Goal: Task Accomplishment & Management: Manage account settings

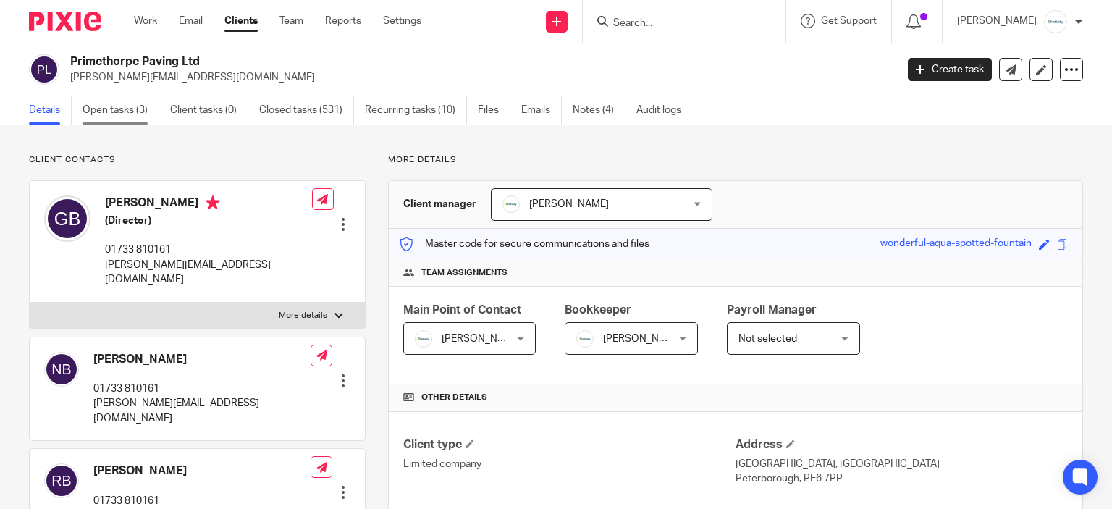
click at [127, 114] on link "Open tasks (3)" at bounding box center [121, 110] width 77 height 28
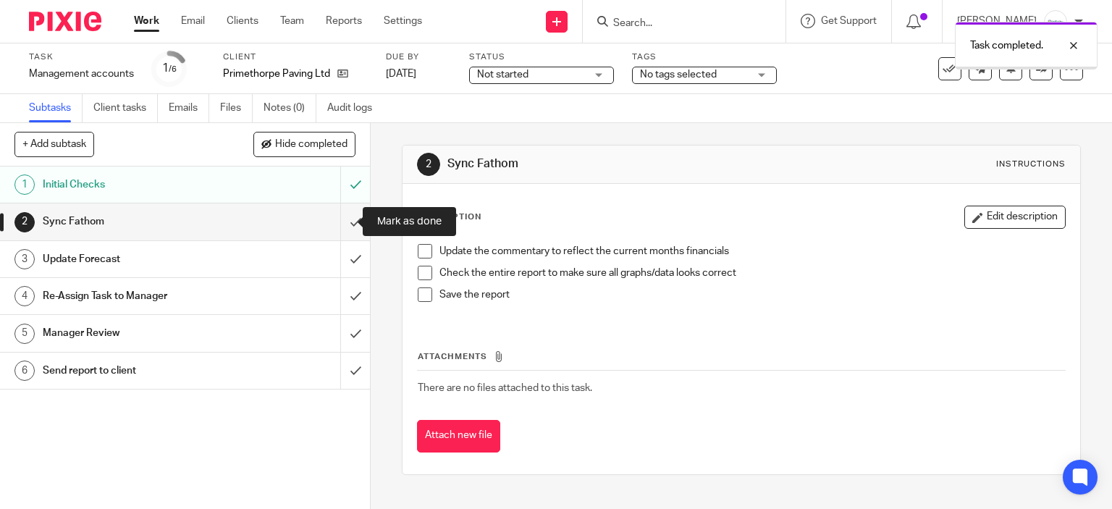
click at [352, 232] on input "submit" at bounding box center [185, 221] width 370 height 36
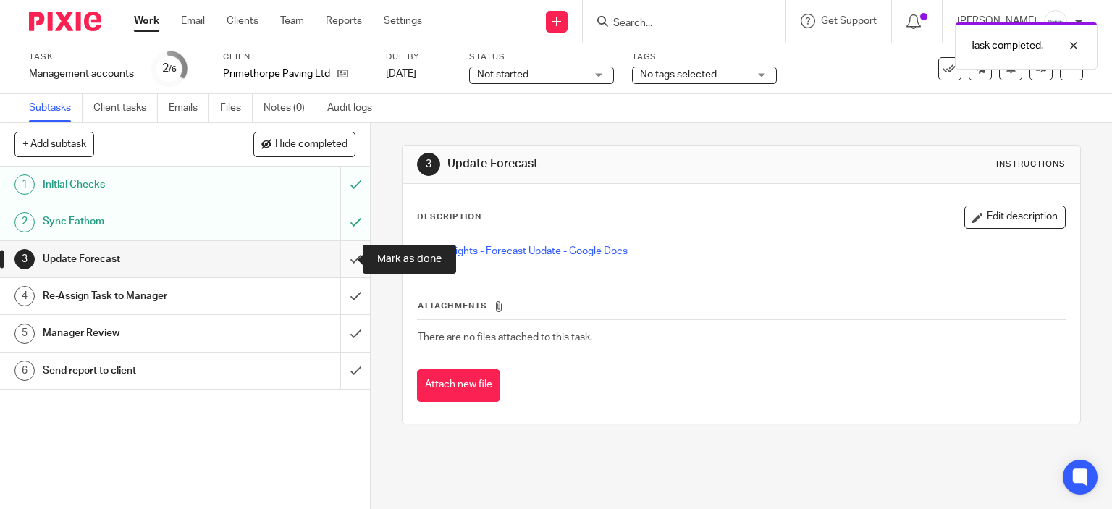
click at [344, 265] on input "submit" at bounding box center [185, 259] width 370 height 36
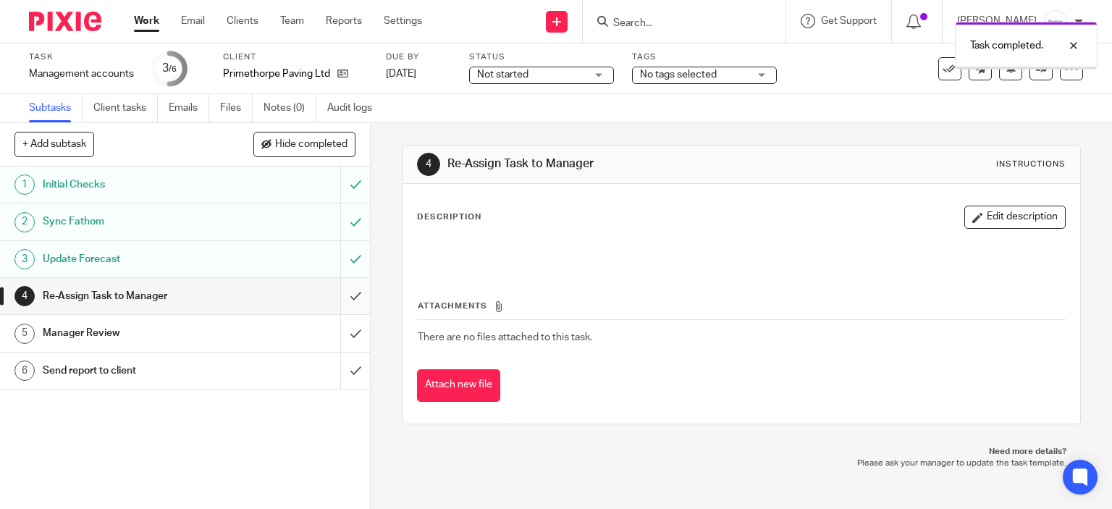
click at [339, 297] on input "submit" at bounding box center [185, 296] width 370 height 36
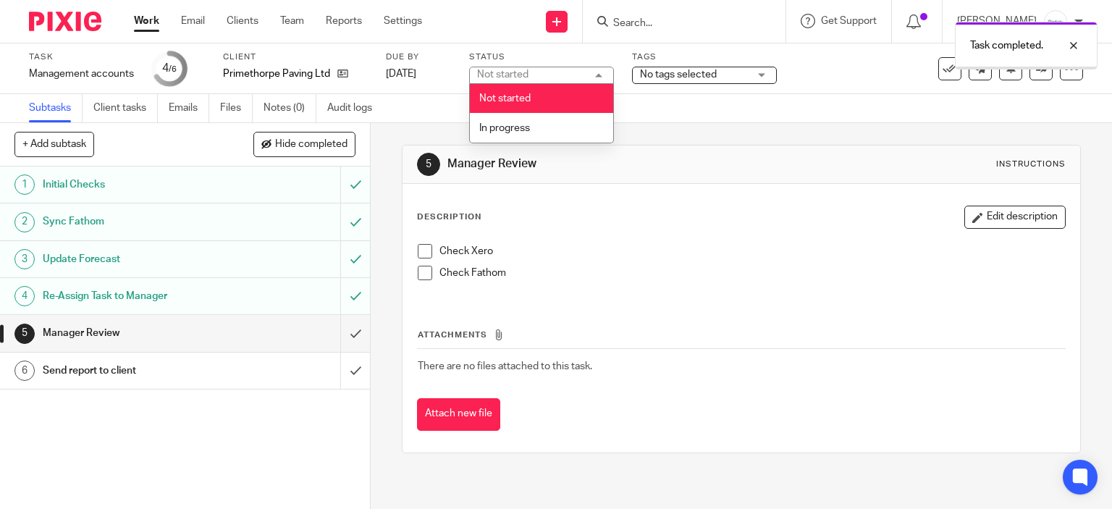
click at [545, 134] on li "In progress" at bounding box center [541, 128] width 143 height 30
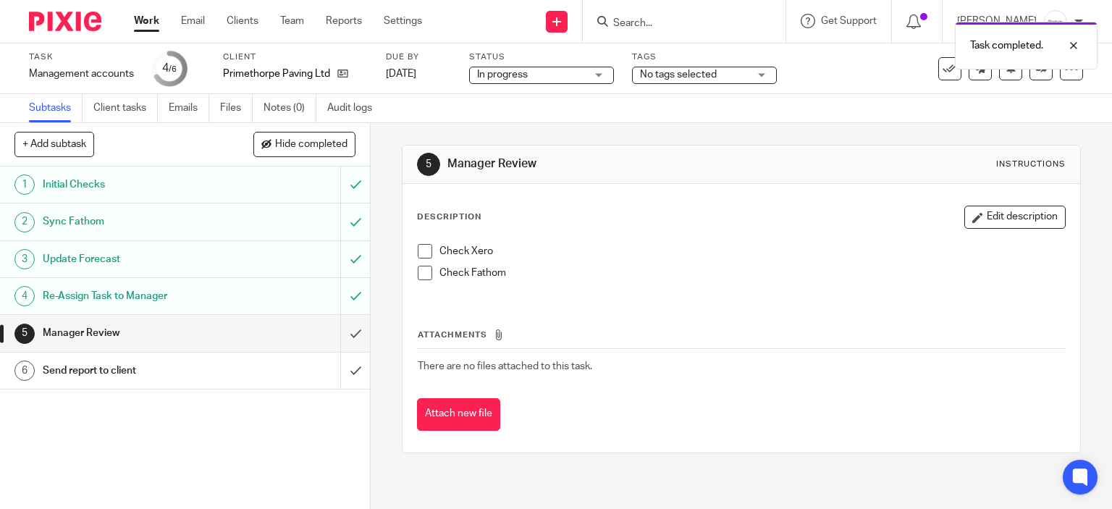
click at [721, 89] on div "Task Management accounts Save Management accounts 4 /6 Client Primethorpe Pavin…" at bounding box center [556, 68] width 1112 height 51
click at [716, 80] on span "No tags selected" at bounding box center [694, 74] width 109 height 15
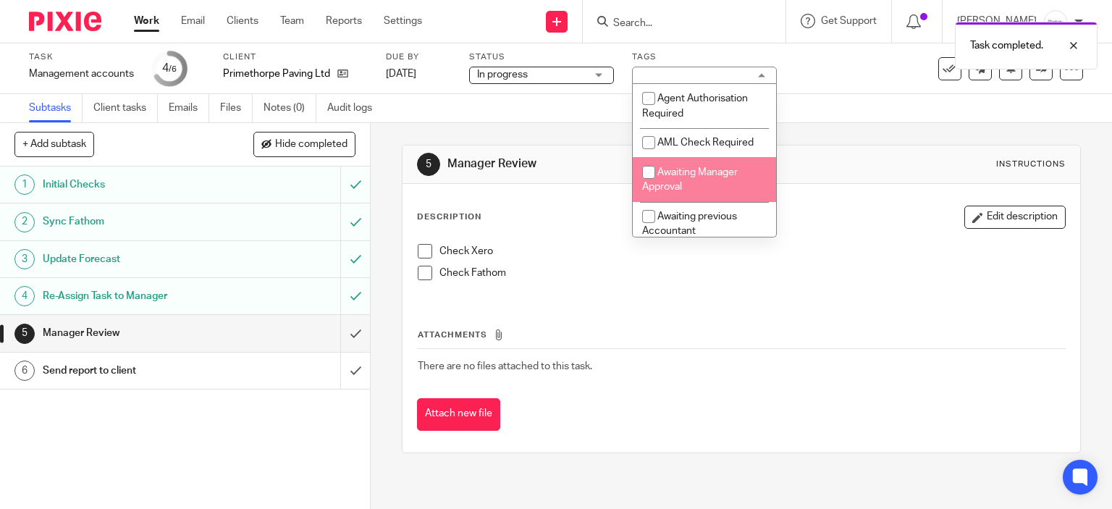
click at [729, 185] on li "Awaiting Manager Approval" at bounding box center [704, 179] width 143 height 44
checkbox input "true"
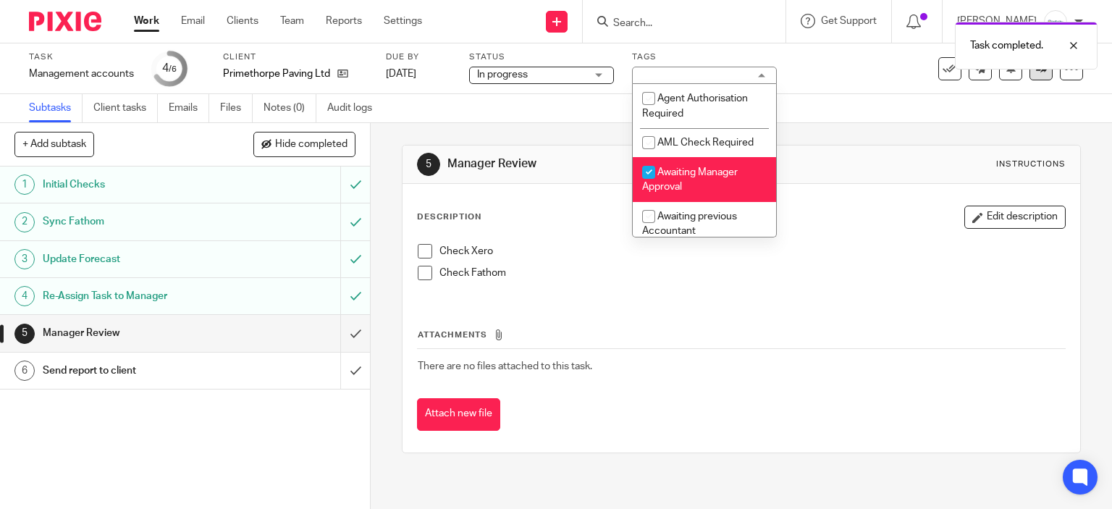
click at [1029, 78] on link at bounding box center [1040, 68] width 23 height 23
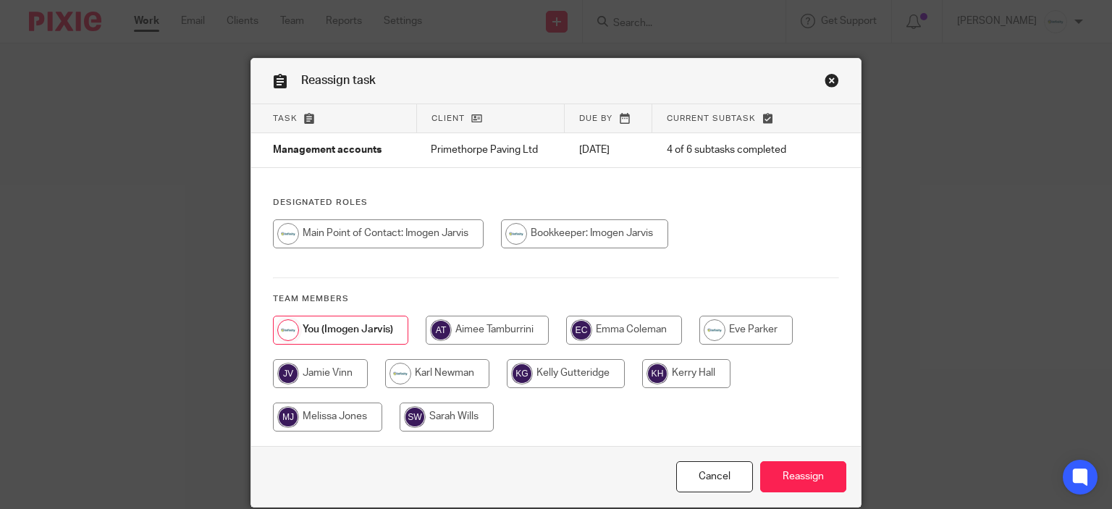
click at [444, 242] on input "radio" at bounding box center [378, 233] width 211 height 29
radio input "true"
click at [400, 371] on input "radio" at bounding box center [437, 373] width 104 height 29
radio input "true"
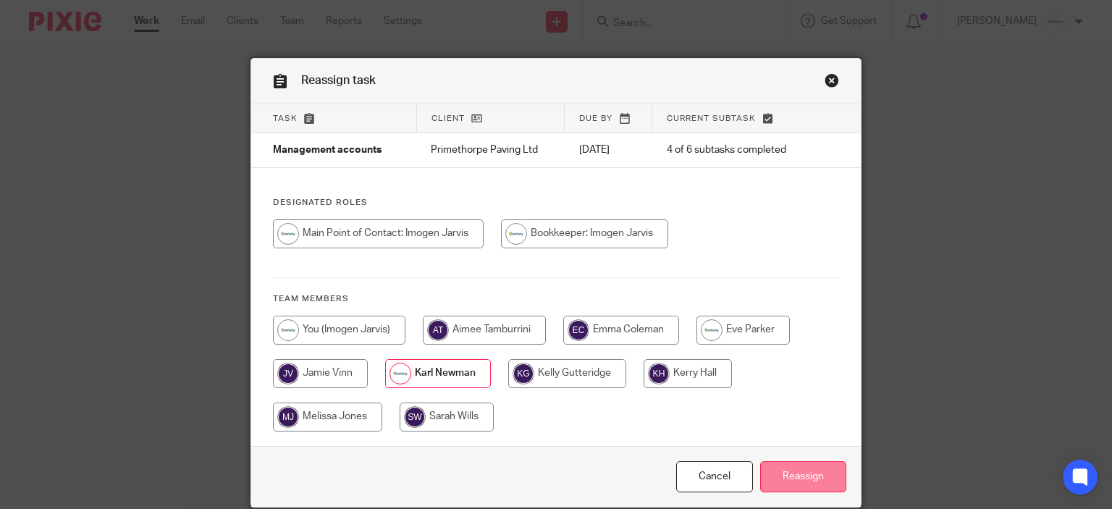
click at [813, 473] on input "Reassign" at bounding box center [803, 476] width 86 height 31
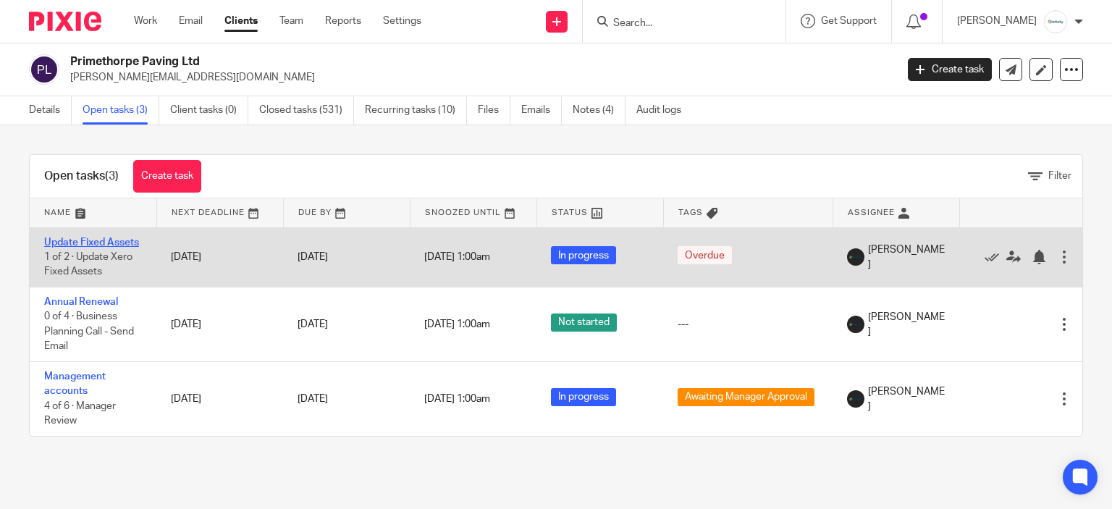
click at [104, 240] on link "Update Fixed Assets" at bounding box center [91, 242] width 95 height 10
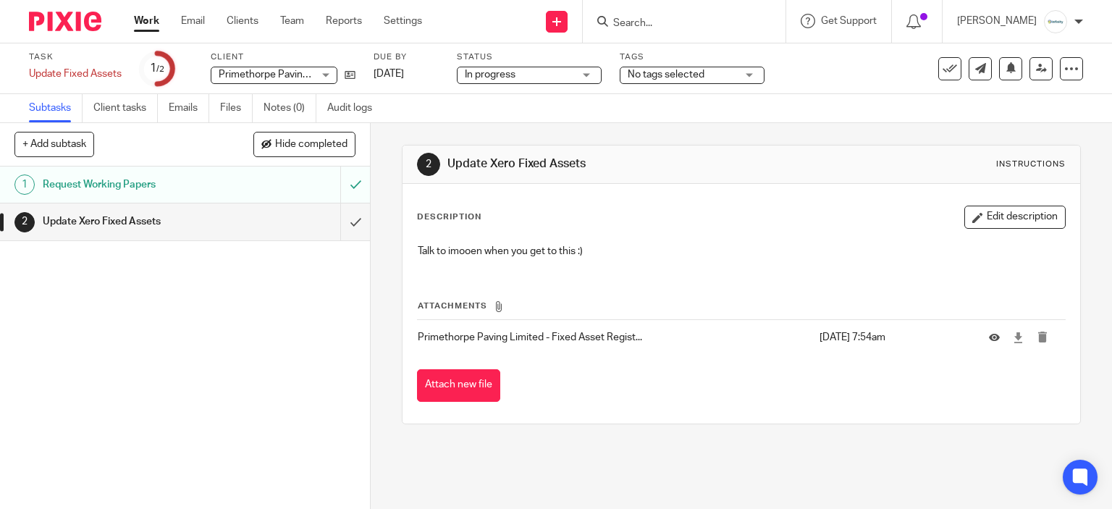
click at [153, 22] on link "Work" at bounding box center [146, 21] width 25 height 14
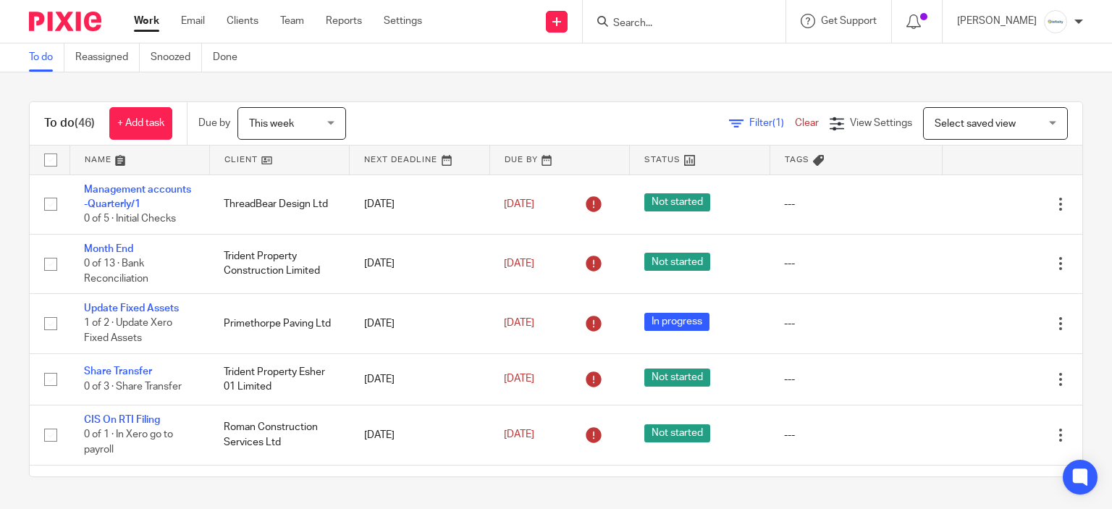
click at [705, 16] on form at bounding box center [689, 21] width 154 height 18
click at [711, 24] on input "Search" at bounding box center [677, 23] width 130 height 13
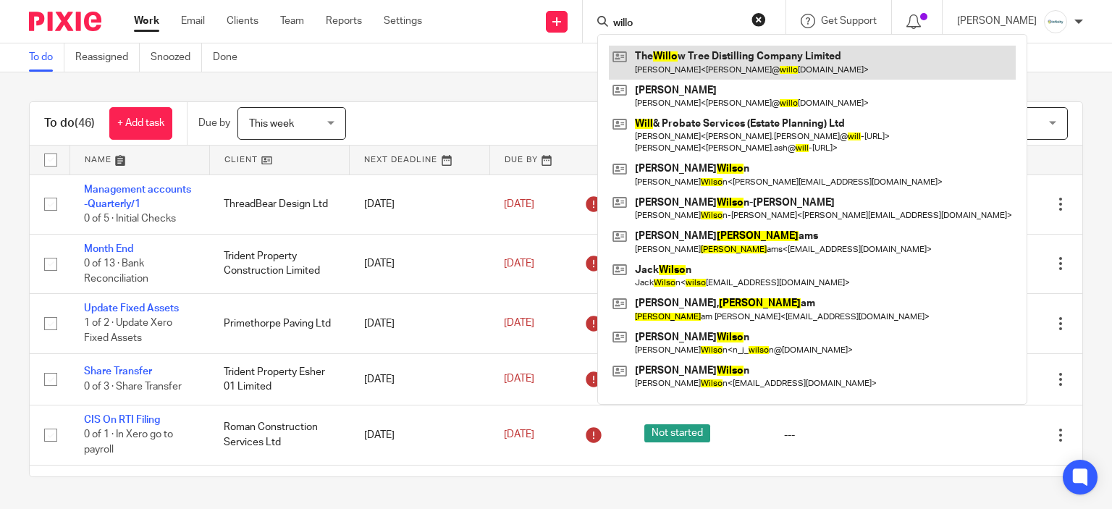
type input "willo"
click at [714, 60] on link at bounding box center [812, 62] width 407 height 33
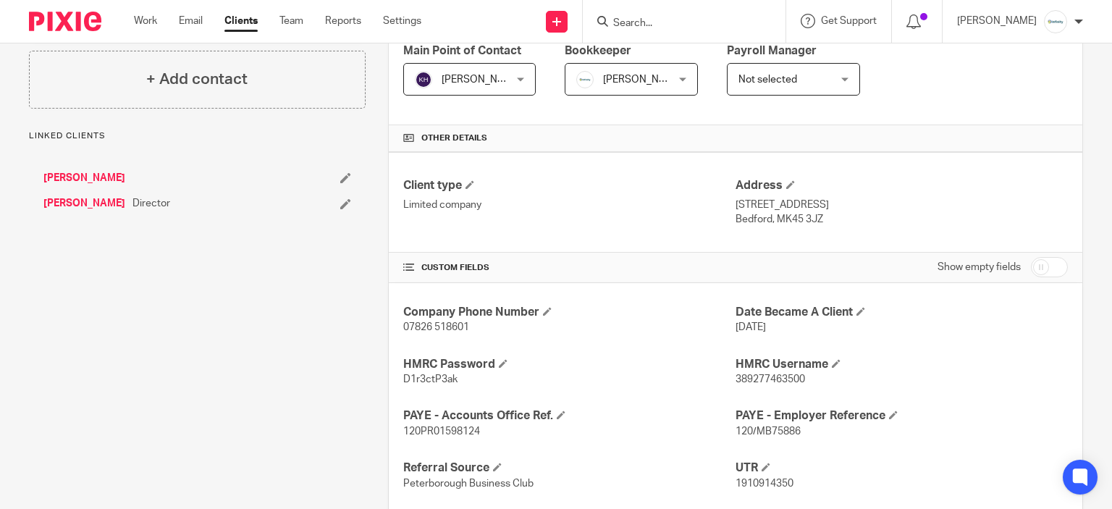
scroll to position [434, 0]
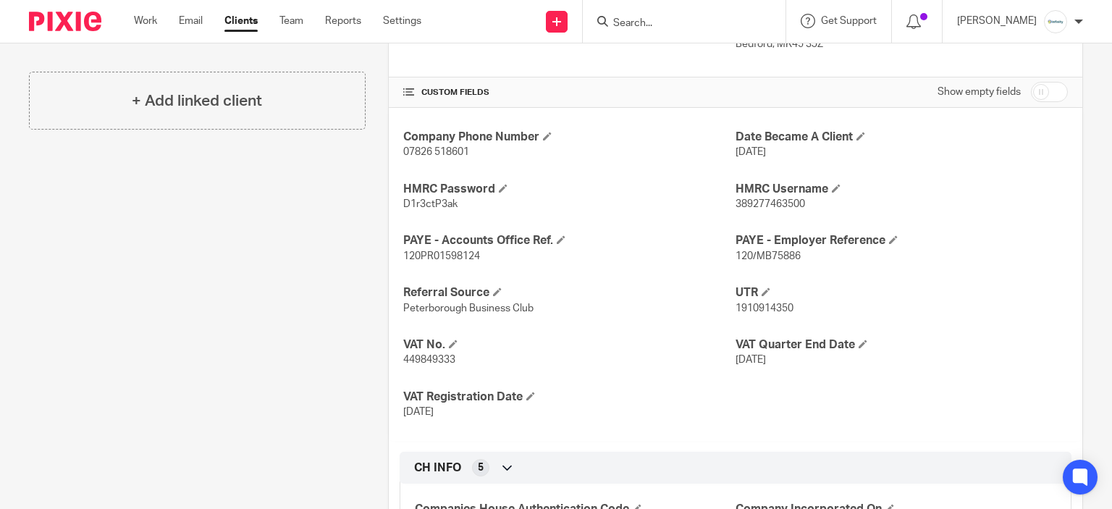
click at [776, 201] on span "389277463500" at bounding box center [769, 204] width 69 height 10
click at [776, 200] on span "389277463500" at bounding box center [769, 204] width 69 height 10
copy span "389277463500"
click at [425, 199] on span "D1r3ctP3ak" at bounding box center [430, 204] width 54 height 10
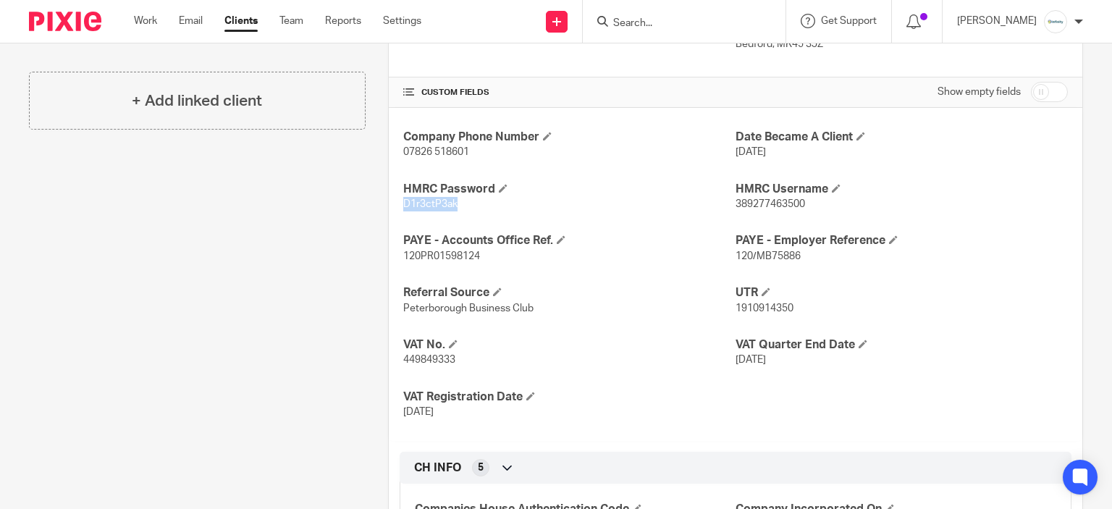
copy span "D1r3ctP3ak"
click at [744, 255] on span "120/MB75886" at bounding box center [767, 256] width 65 height 10
click at [735, 253] on span "120/MB75886" at bounding box center [767, 256] width 65 height 10
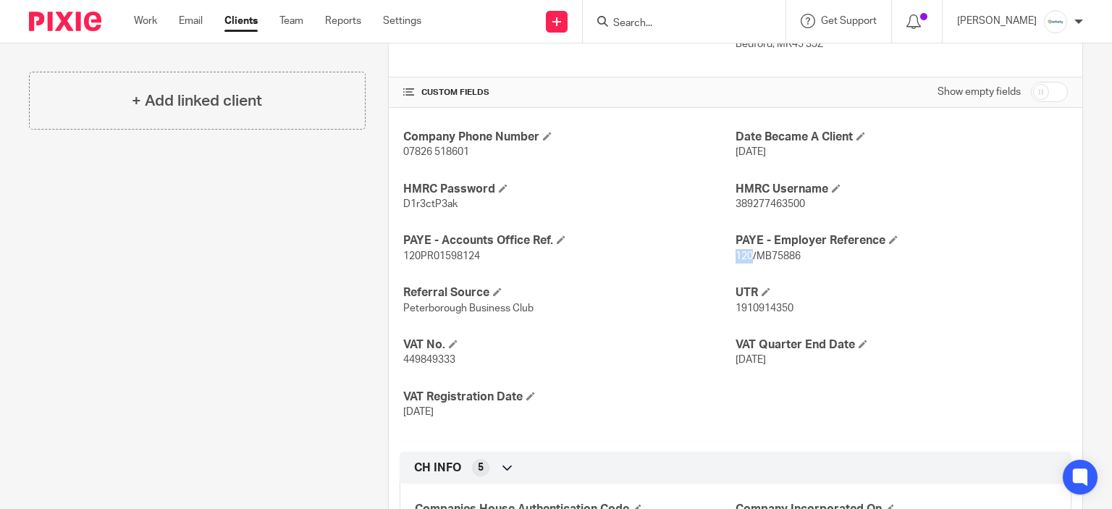
copy span "120"
click at [776, 257] on span "120/MB75886" at bounding box center [767, 256] width 65 height 10
copy span "MB75886"
click at [426, 263] on div "Company Phone Number 07826 518601 Date Became A Client [DATE] HMRC Password D1r…" at bounding box center [735, 275] width 693 height 334
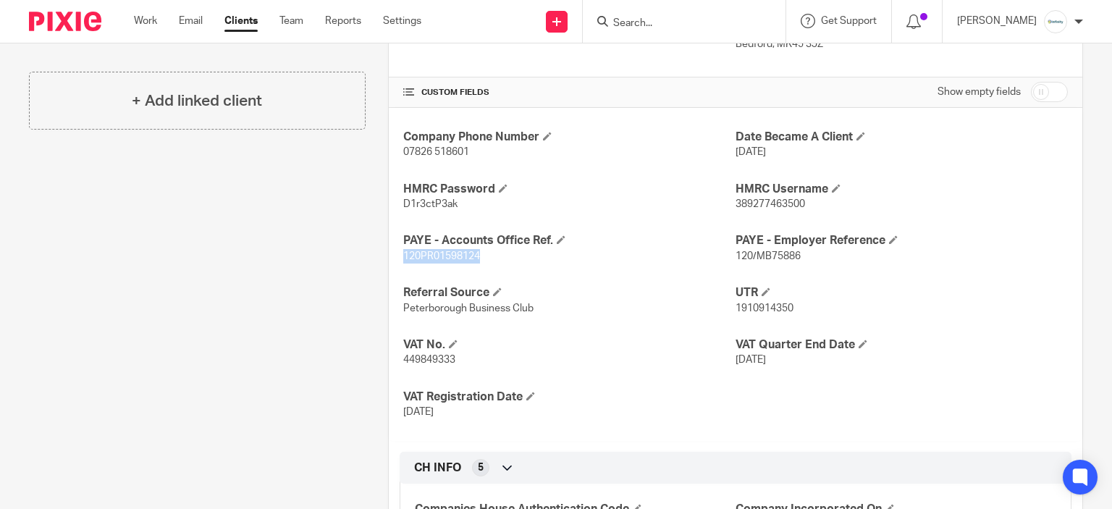
click at [426, 263] on div "Company Phone Number 07826 518601 Date Became A Client [DATE] HMRC Password D1r…" at bounding box center [735, 275] width 693 height 334
copy span "120PR01598124"
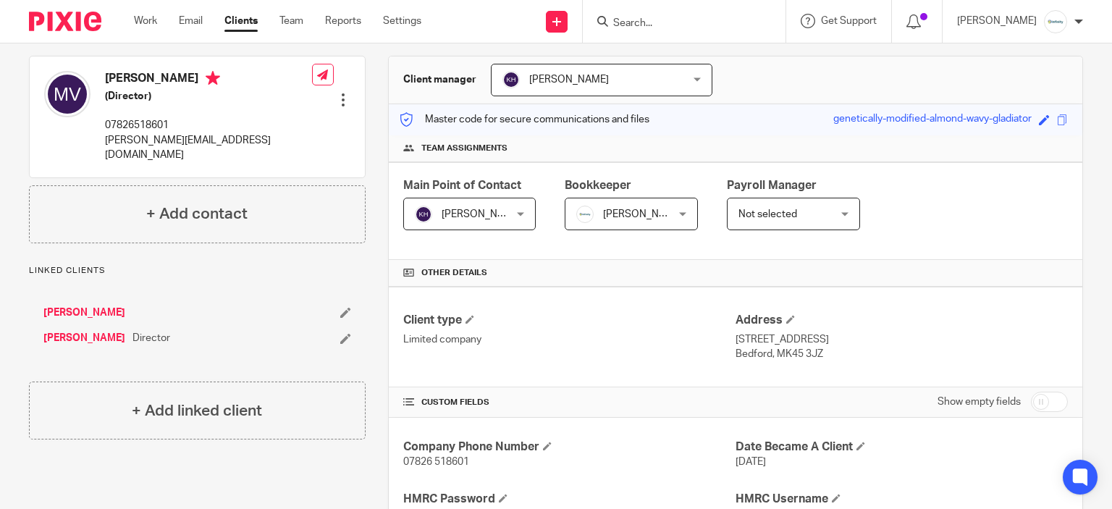
scroll to position [0, 0]
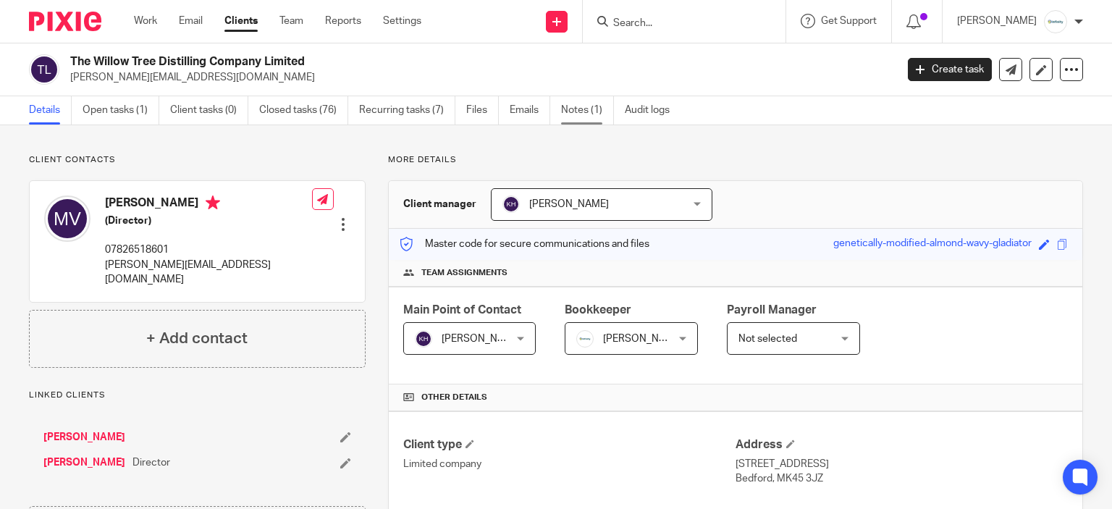
click at [596, 119] on link "Notes (1)" at bounding box center [587, 110] width 53 height 28
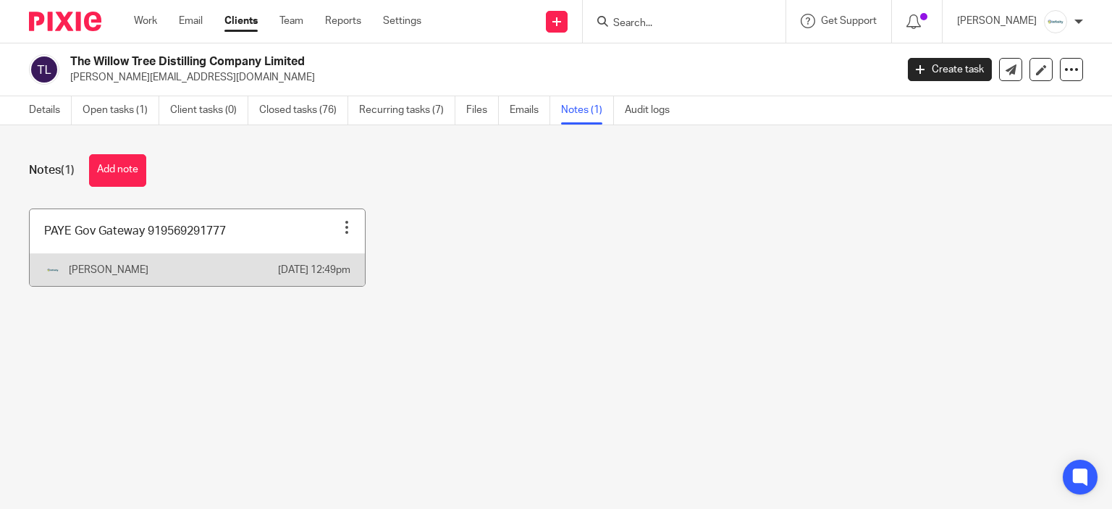
click at [138, 248] on link at bounding box center [197, 247] width 335 height 77
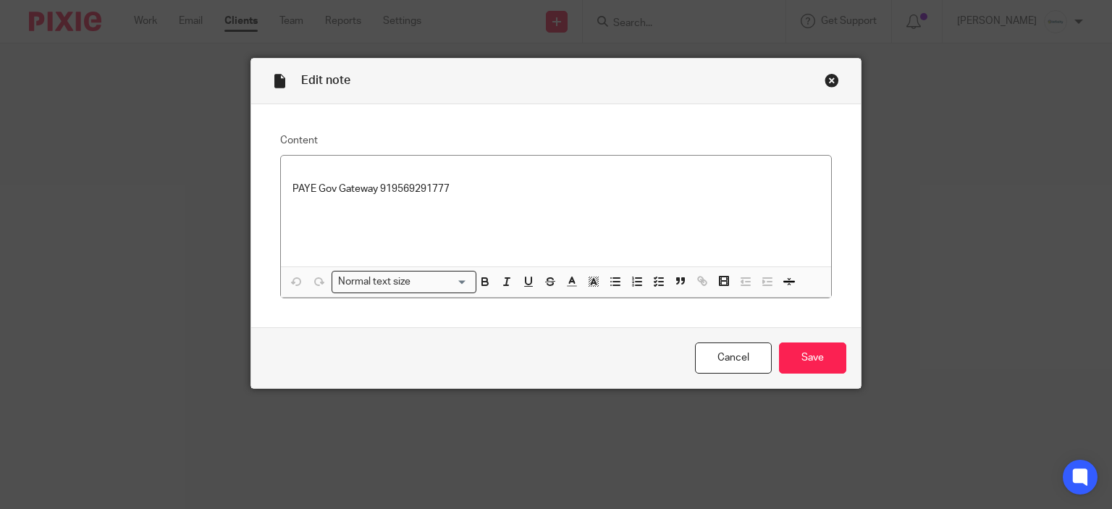
click at [405, 185] on p "PAYE Gov Gateway 919569291777" at bounding box center [556, 182] width 528 height 30
copy p "919569291777"
click at [824, 83] on div "Close this dialog window" at bounding box center [831, 80] width 14 height 14
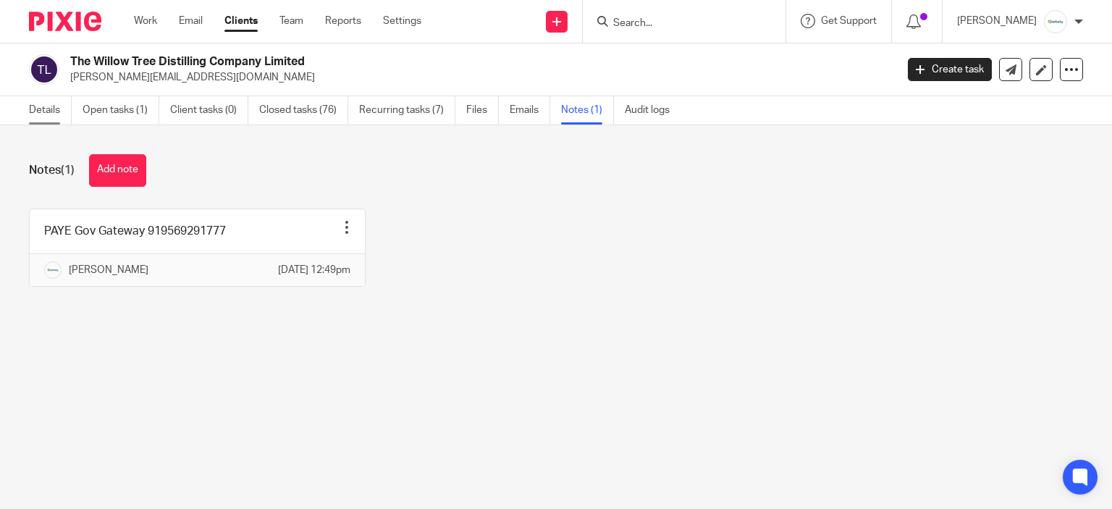
click at [55, 111] on link "Details" at bounding box center [50, 110] width 43 height 28
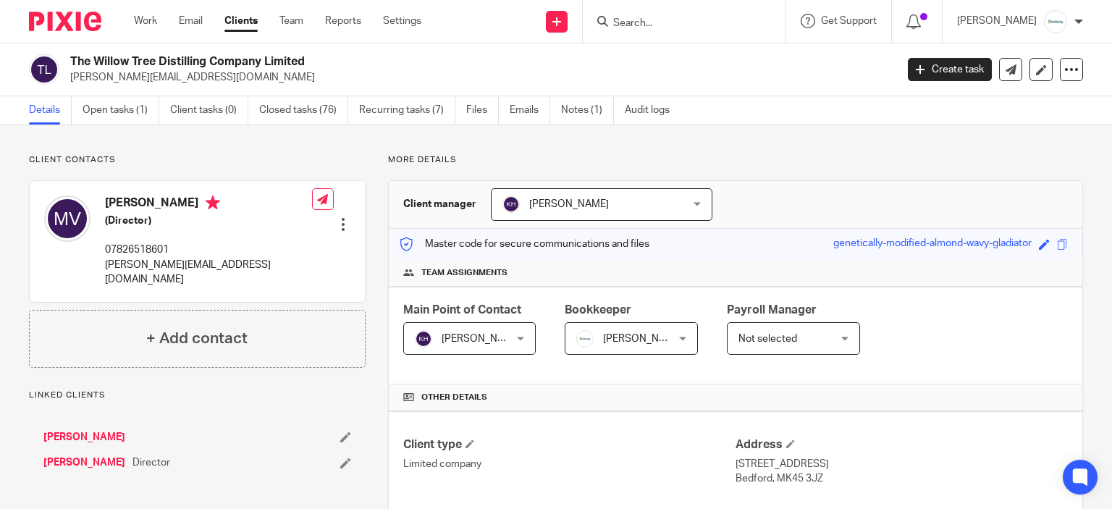
scroll to position [362, 0]
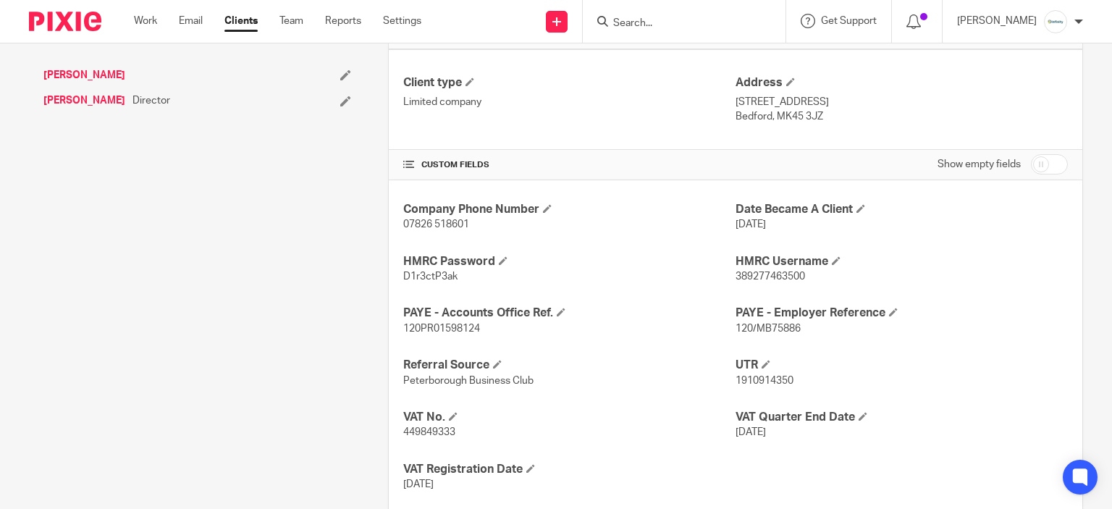
drag, startPoint x: 426, startPoint y: 287, endPoint x: 416, endPoint y: 272, distance: 17.3
click at [420, 283] on div "Company Phone Number 07826 518601 Date Became A Client 24 Mar 2021 HMRC Passwor…" at bounding box center [735, 347] width 693 height 334
click at [416, 272] on span "D1r3ctP3ak" at bounding box center [430, 276] width 54 height 10
copy span "D1r3ctP3ak"
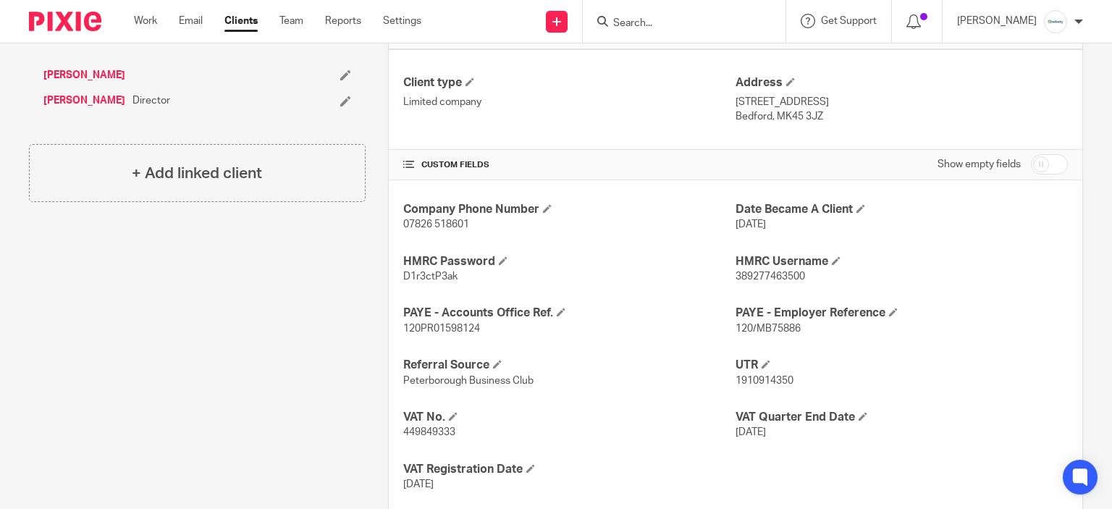
click at [435, 295] on div "Company Phone Number 07826 518601 Date Became A Client 24 Mar 2021 HMRC Passwor…" at bounding box center [735, 347] width 693 height 334
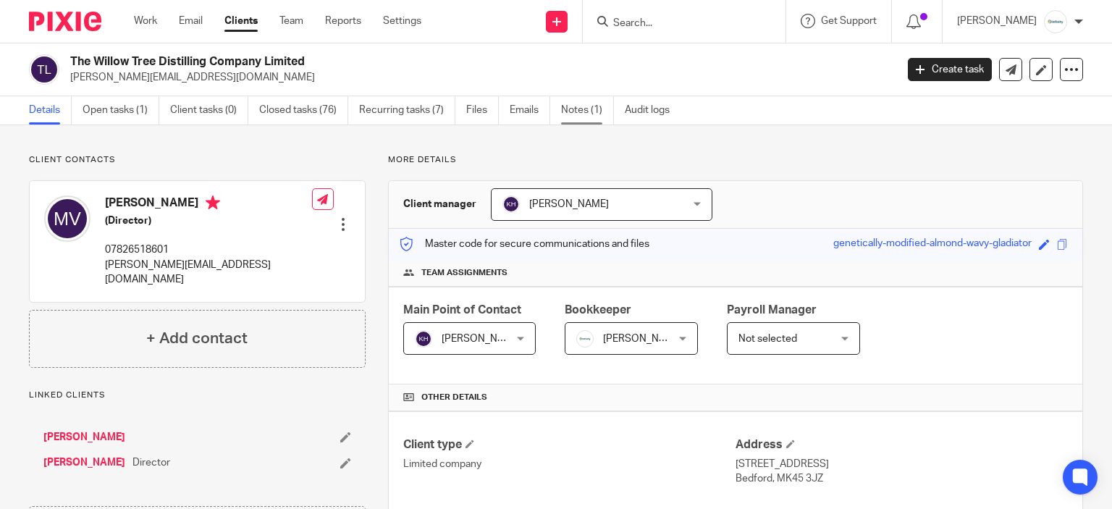
click at [585, 122] on link "Notes (1)" at bounding box center [587, 110] width 53 height 28
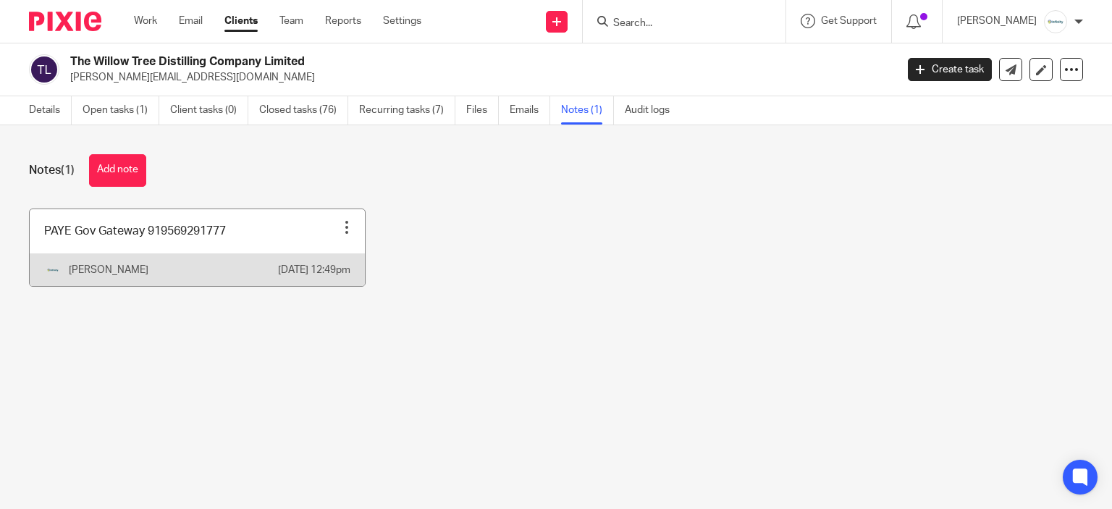
click at [200, 253] on link at bounding box center [197, 247] width 335 height 77
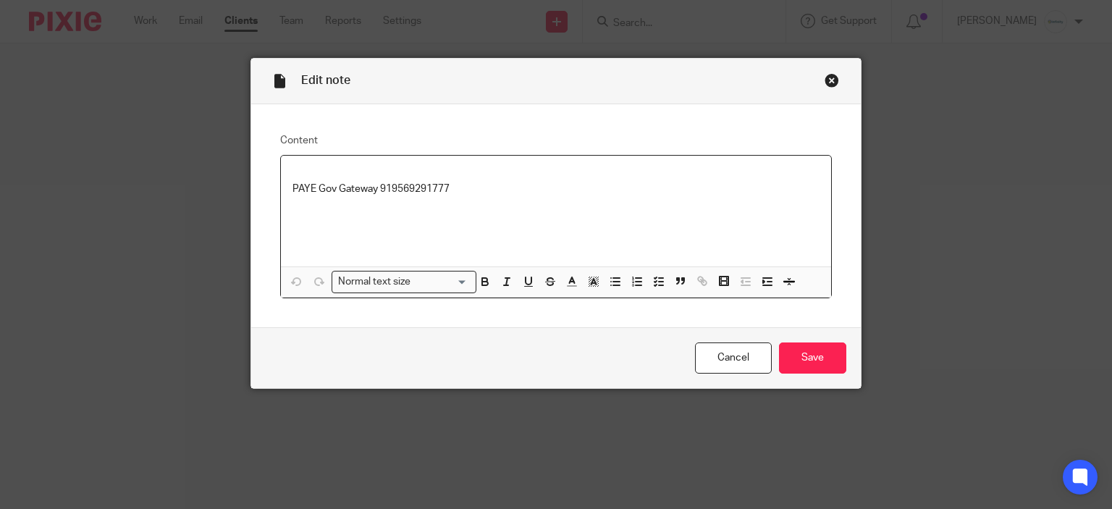
click at [400, 198] on div "PAYE Gov Gateway 919569291777" at bounding box center [556, 211] width 551 height 111
click at [398, 177] on p "PAYE Gov Gateway 919569291777" at bounding box center [556, 182] width 528 height 30
click at [413, 195] on p "PAYE Gov Gateway 919569291777" at bounding box center [556, 182] width 528 height 30
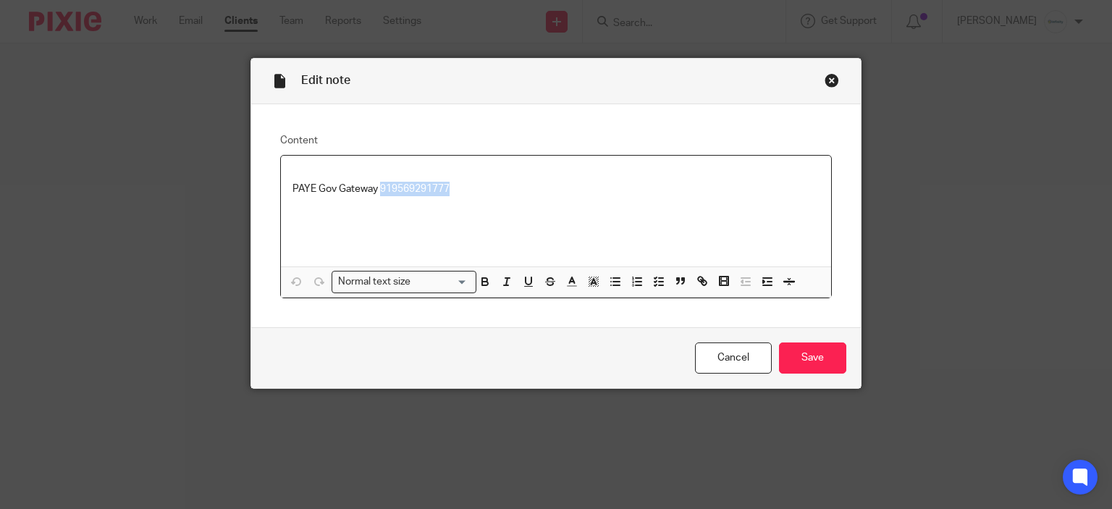
copy p "919569291777"
click at [831, 77] on div "Close this dialog window" at bounding box center [831, 80] width 14 height 14
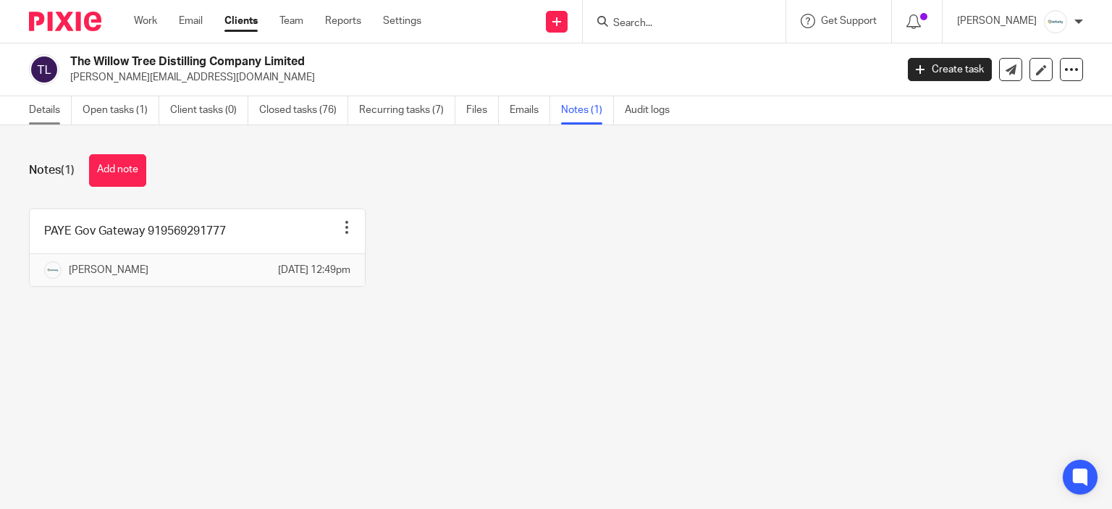
click at [47, 121] on link "Details" at bounding box center [50, 110] width 43 height 28
click at [42, 115] on link "Details" at bounding box center [50, 110] width 43 height 28
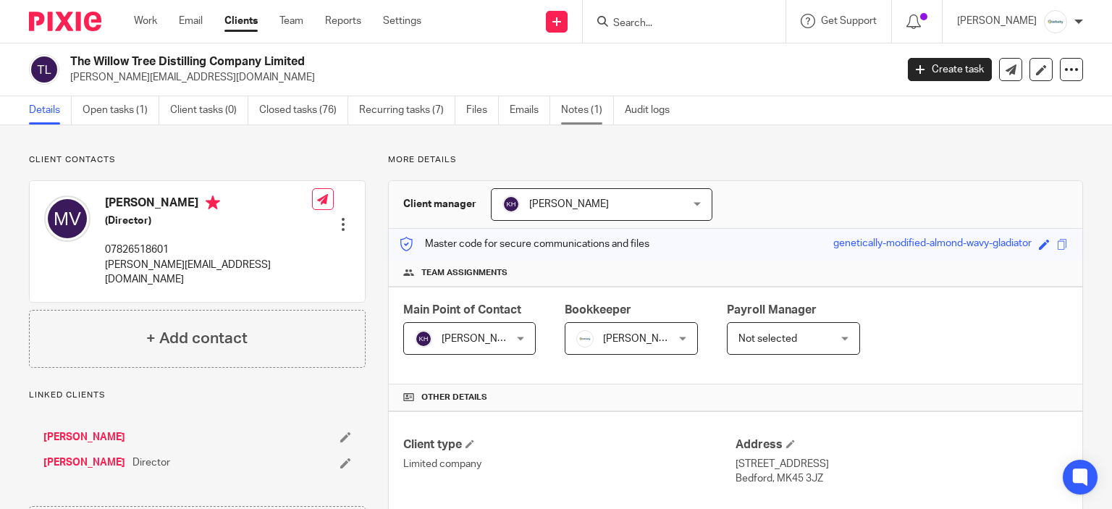
drag, startPoint x: 576, startPoint y: 126, endPoint x: 572, endPoint y: 112, distance: 14.2
click at [572, 111] on link "Notes (1)" at bounding box center [587, 110] width 53 height 28
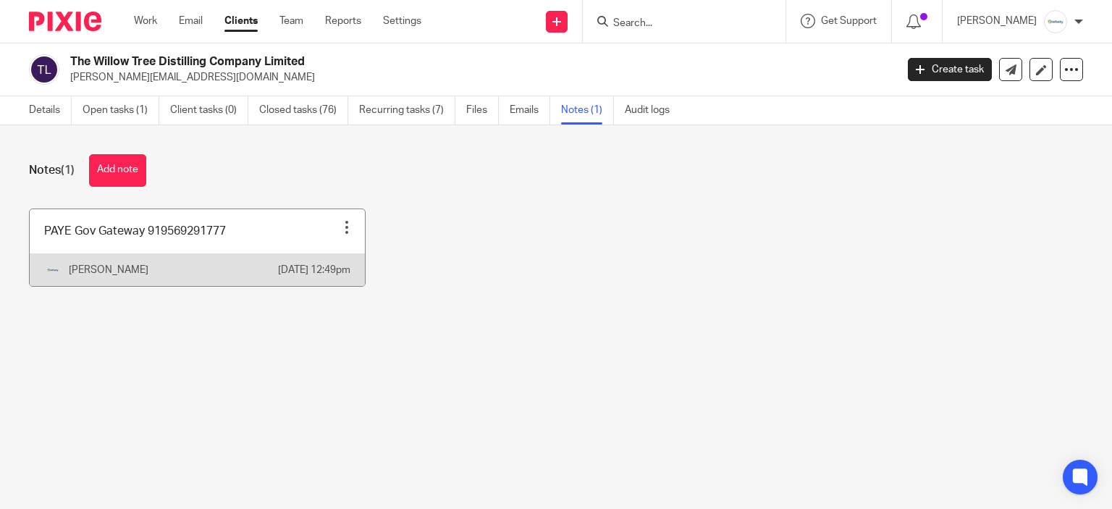
click at [197, 238] on link at bounding box center [197, 247] width 335 height 77
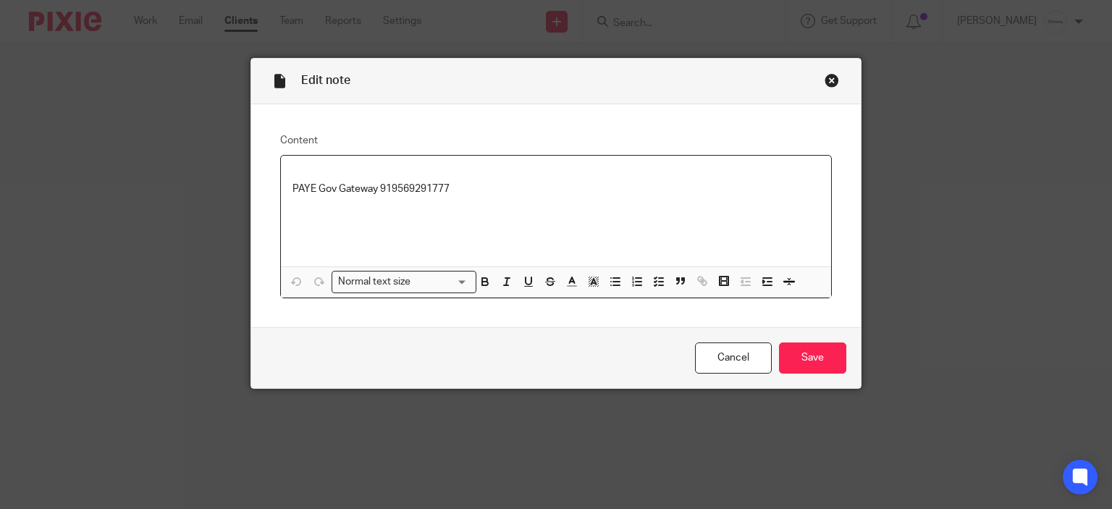
click at [408, 200] on div "PAYE Gov Gateway 919569291777" at bounding box center [556, 211] width 551 height 111
click at [403, 187] on p "PAYE Gov Gateway 919569291777" at bounding box center [556, 182] width 528 height 30
copy p "919569291777"
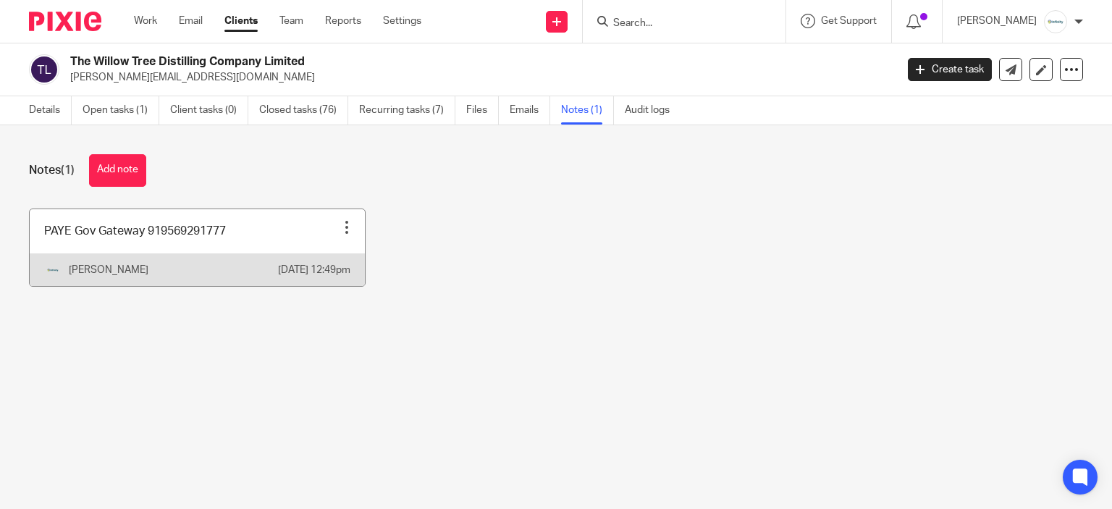
click at [216, 263] on link at bounding box center [197, 247] width 335 height 77
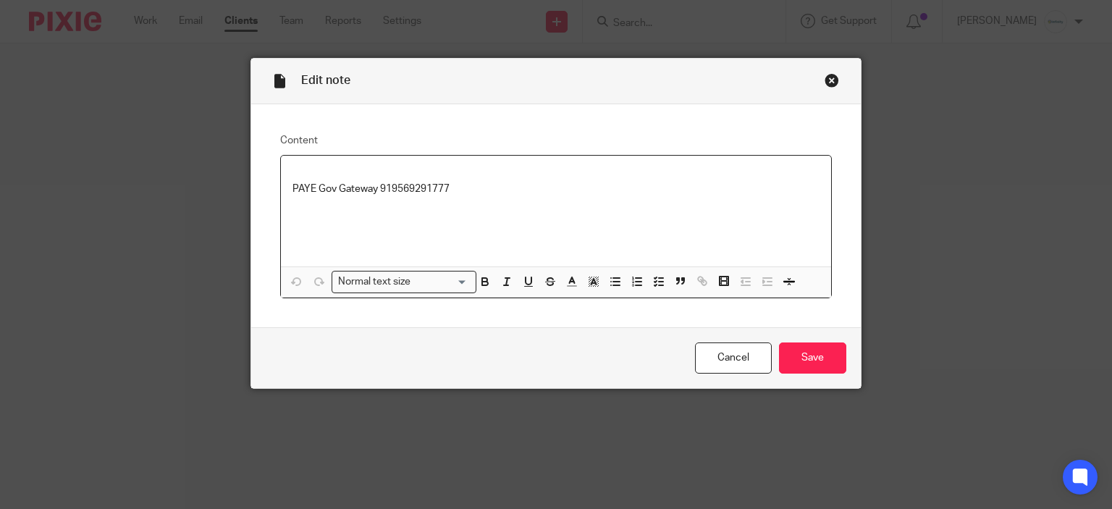
click at [416, 194] on p "PAYE Gov Gateway 919569291777" at bounding box center [556, 182] width 528 height 30
copy p "919569291777"
drag, startPoint x: 822, startPoint y: 94, endPoint x: 819, endPoint y: 75, distance: 19.9
click at [819, 86] on div "Edit note" at bounding box center [556, 82] width 610 height 46
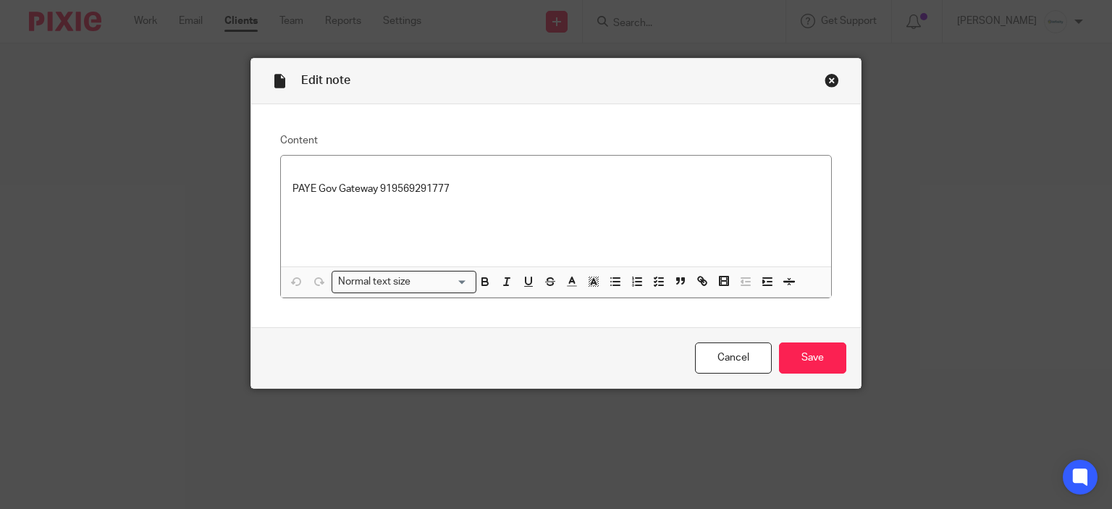
click at [819, 75] on div "Edit note" at bounding box center [556, 82] width 610 height 46
click at [824, 77] on div "Close this dialog window" at bounding box center [831, 80] width 14 height 14
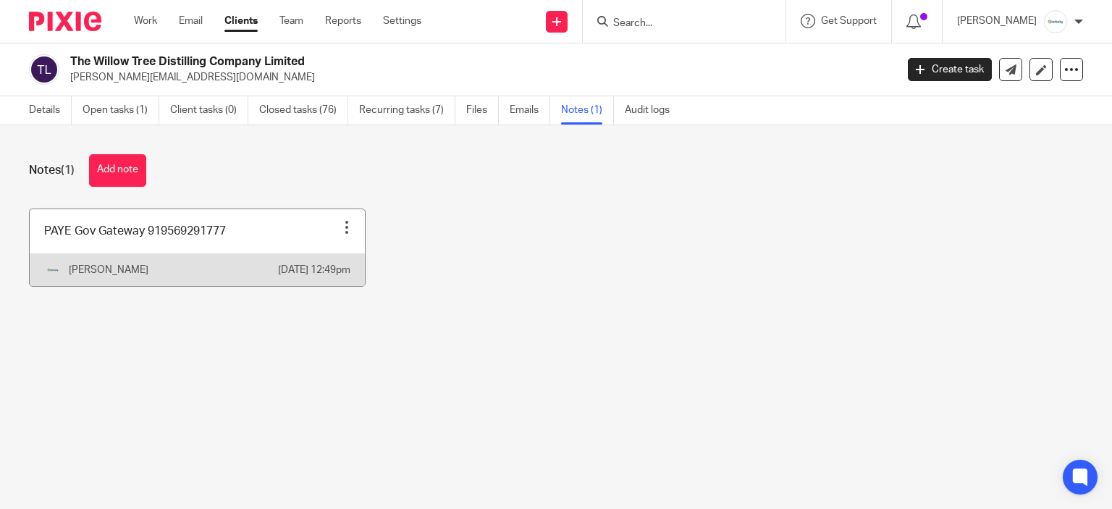
click at [208, 279] on div "[PERSON_NAME]" at bounding box center [161, 269] width 234 height 17
click at [206, 242] on link at bounding box center [197, 247] width 335 height 77
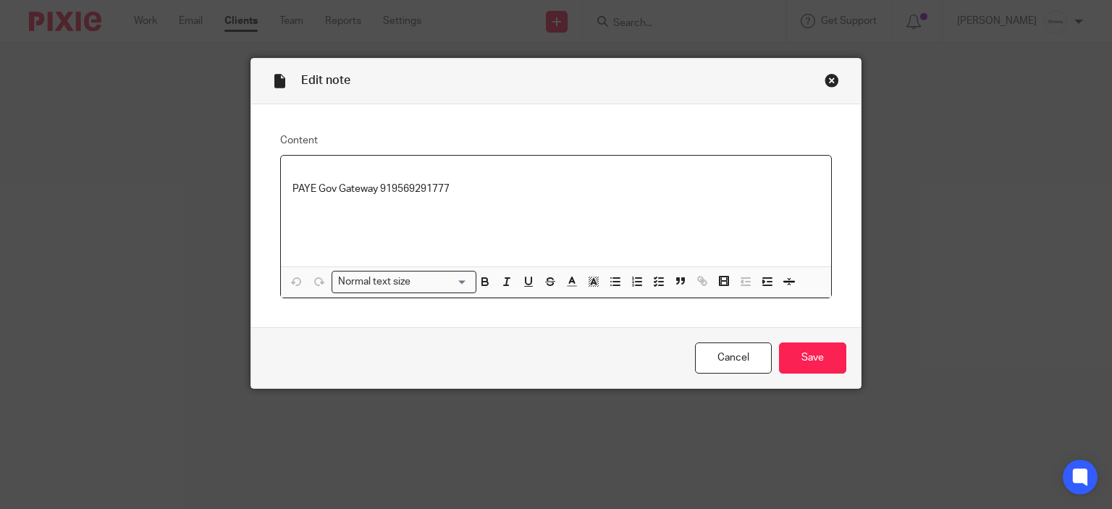
click at [409, 185] on p "PAYE Gov Gateway 919569291777" at bounding box center [556, 182] width 528 height 30
click at [407, 185] on p "PAYE Gov Gateway 919569291777" at bounding box center [556, 182] width 528 height 30
click at [418, 193] on p "PAYE Gov Gateway 919569291777" at bounding box center [556, 182] width 528 height 30
click at [411, 185] on p "PAYE Gov Gateway 919569291777" at bounding box center [556, 182] width 528 height 30
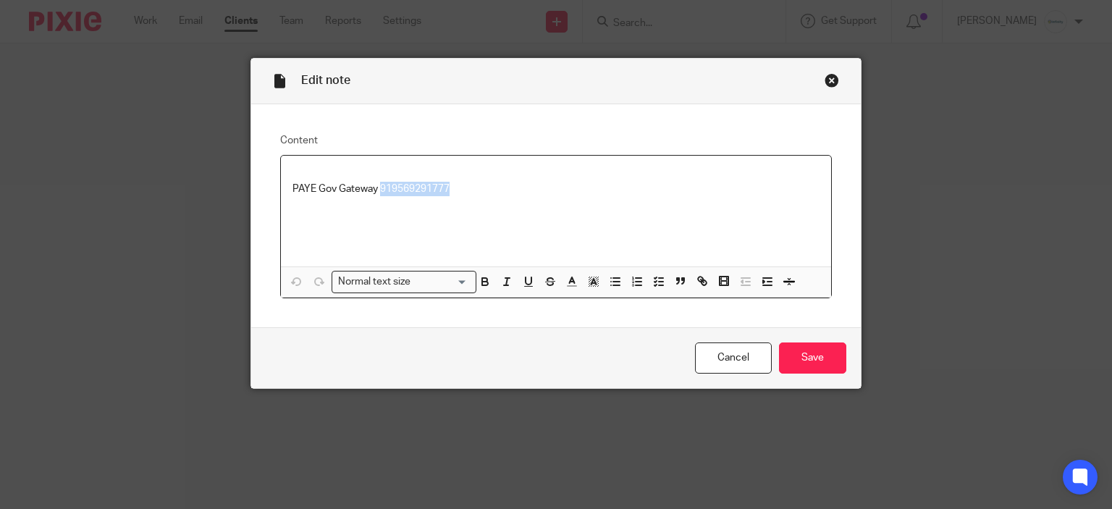
click at [411, 185] on p "PAYE Gov Gateway 919569291777" at bounding box center [556, 182] width 528 height 30
copy p "919569291777"
click at [824, 85] on div "Close this dialog window" at bounding box center [831, 80] width 14 height 14
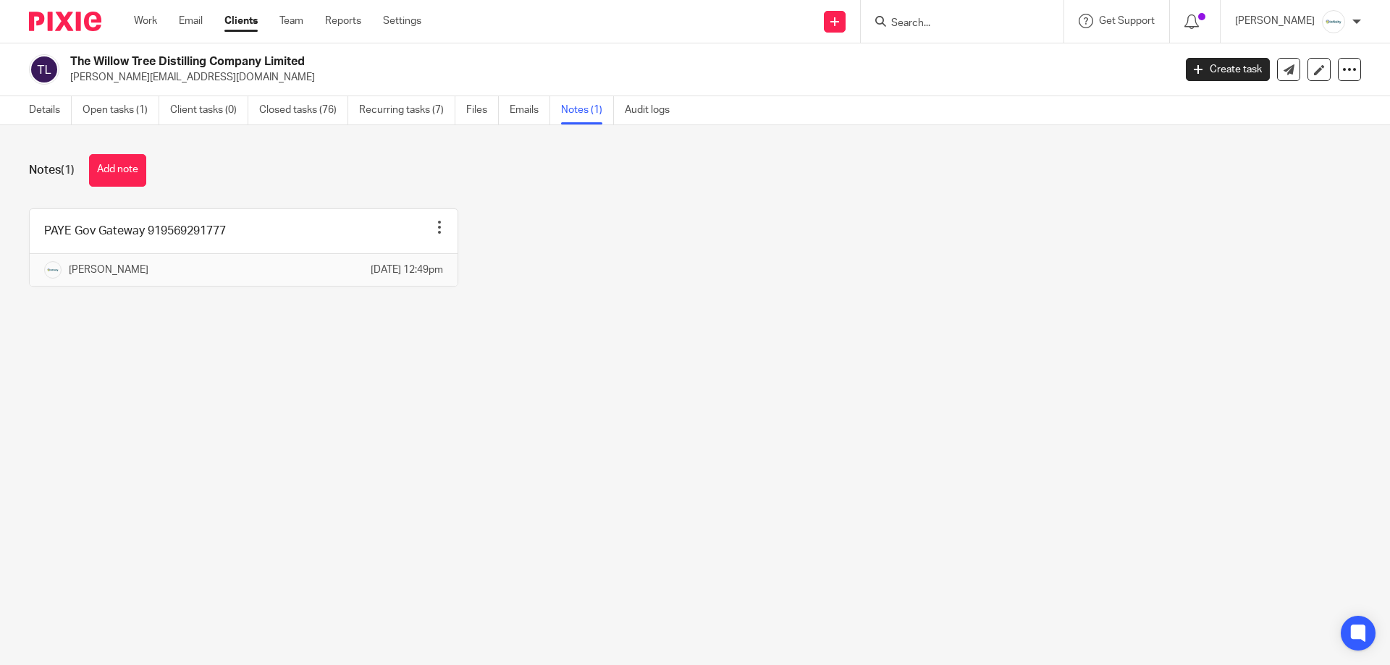
click at [939, 19] on input "Search" at bounding box center [954, 23] width 130 height 13
paste input "120/SB89173"
type input "120/SB89173"
drag, startPoint x: 889, startPoint y: 125, endPoint x: 28, endPoint y: 271, distance: 873.6
click at [882, 130] on div "Notes (1) Add note PAYE Gov Gateway 919569291777 Pin note Edit note Delete note…" at bounding box center [695, 231] width 1390 height 212
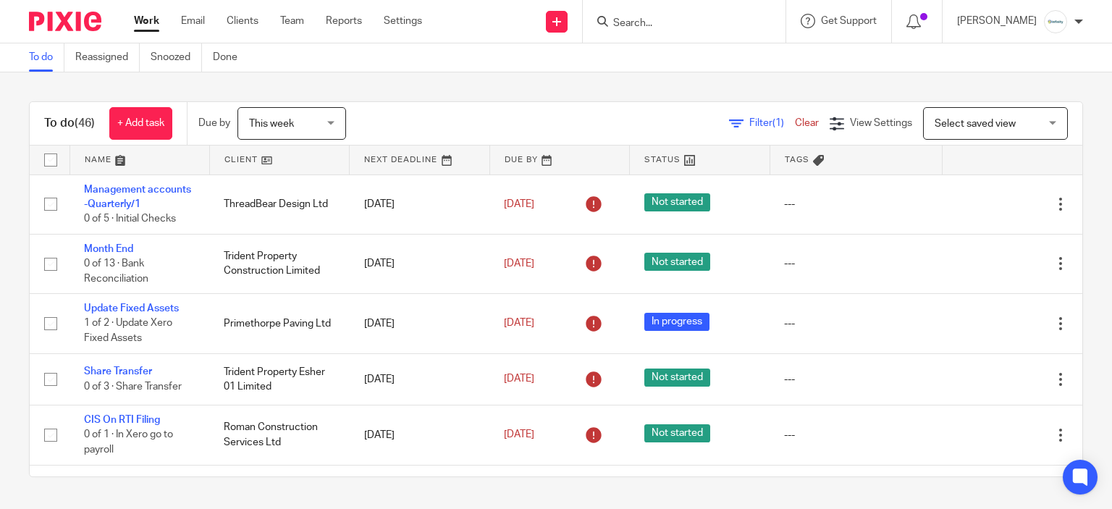
click at [672, 7] on div at bounding box center [684, 21] width 203 height 43
click at [684, 19] on input "Search" at bounding box center [677, 23] width 130 height 13
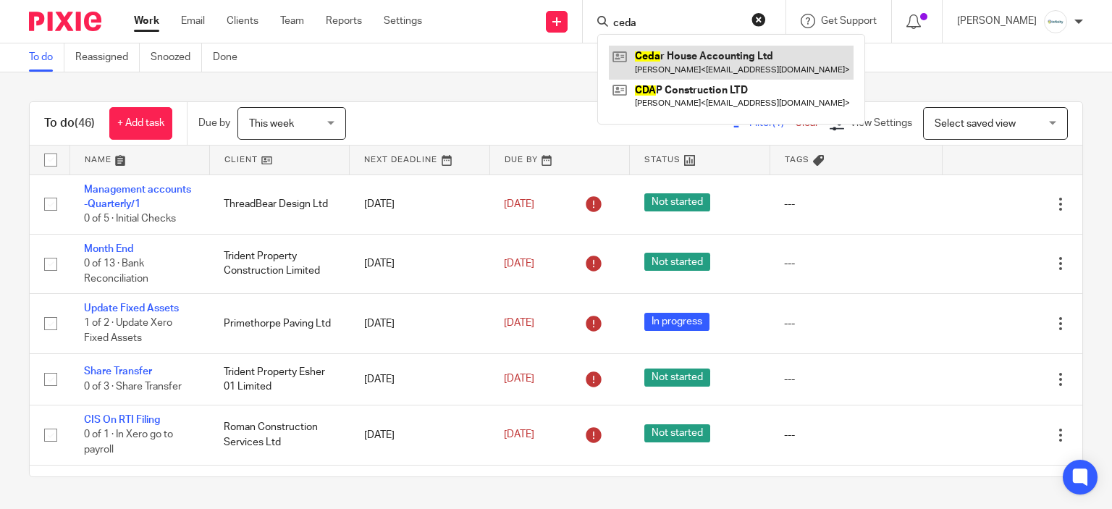
type input "ceda"
click at [689, 56] on link at bounding box center [731, 62] width 245 height 33
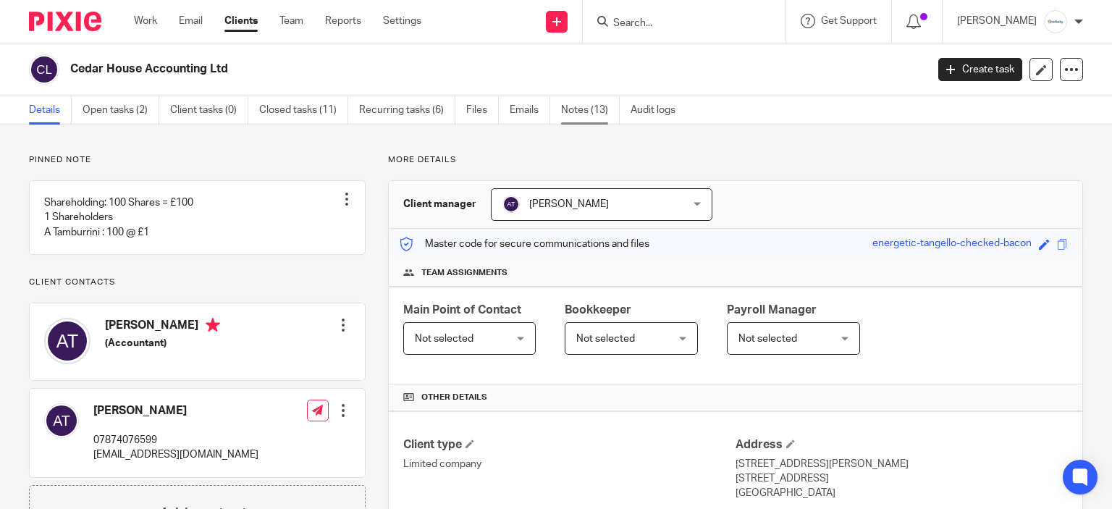
click at [580, 118] on link "Notes (13)" at bounding box center [590, 110] width 59 height 28
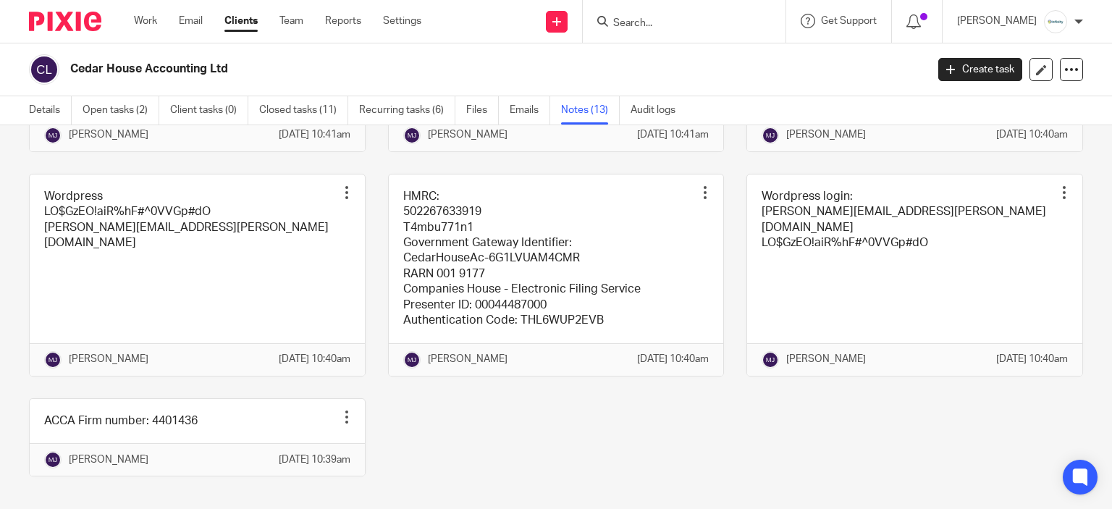
scroll to position [507, 0]
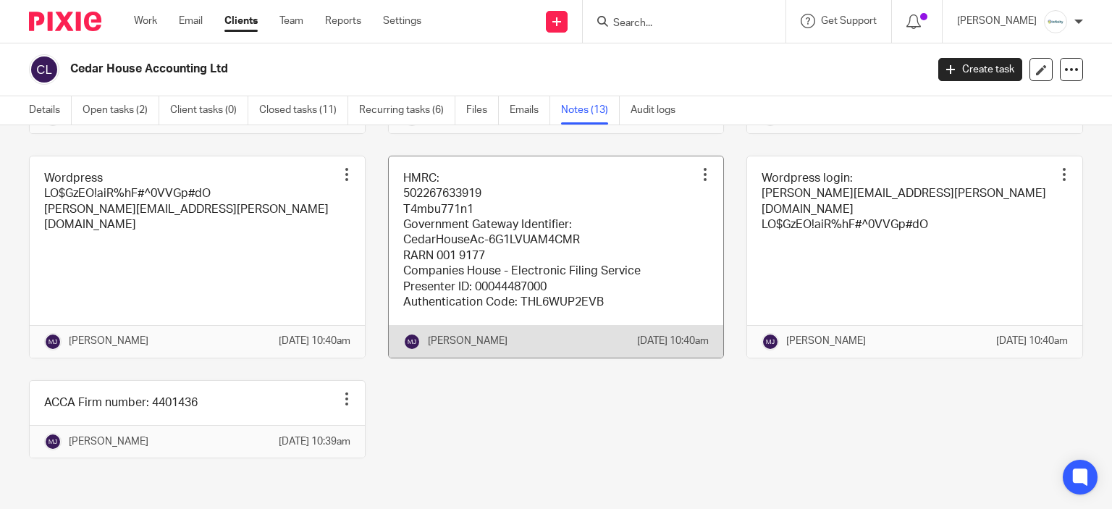
click at [455, 283] on link at bounding box center [556, 256] width 335 height 201
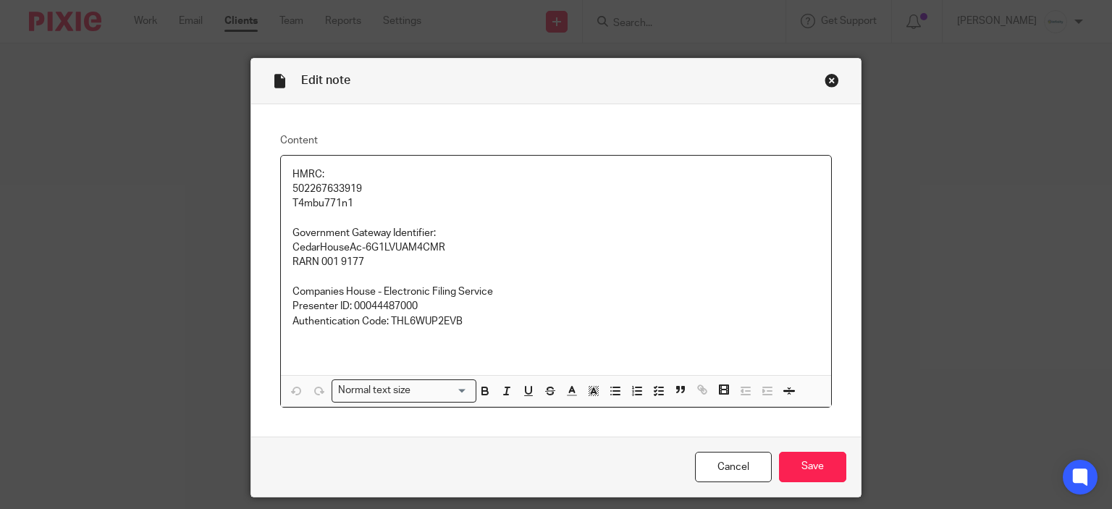
click at [347, 182] on p "502267633919 T4mbu771n1" at bounding box center [556, 197] width 528 height 30
copy p "502267633919"
click at [328, 203] on p "502267633919 T4mbu771n1" at bounding box center [556, 197] width 528 height 30
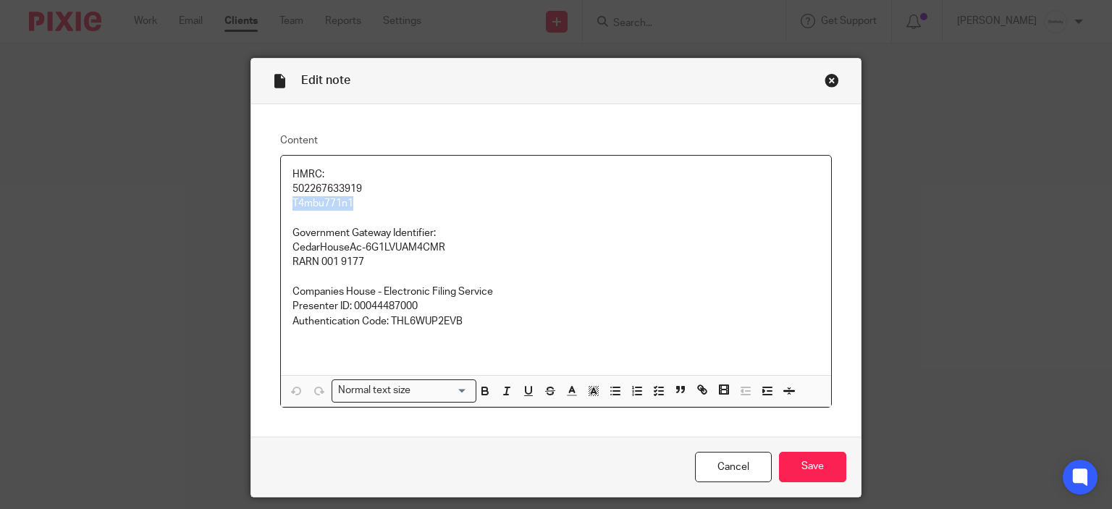
copy p "T4mbu771n1"
click at [824, 85] on div "Close this dialog window" at bounding box center [831, 80] width 14 height 14
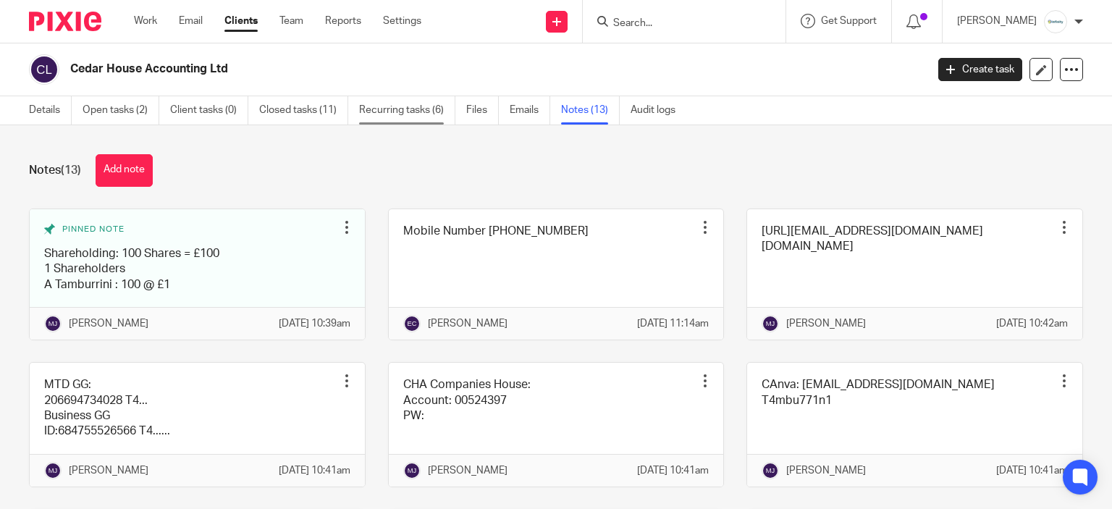
click at [366, 106] on link "Recurring tasks (6)" at bounding box center [407, 110] width 96 height 28
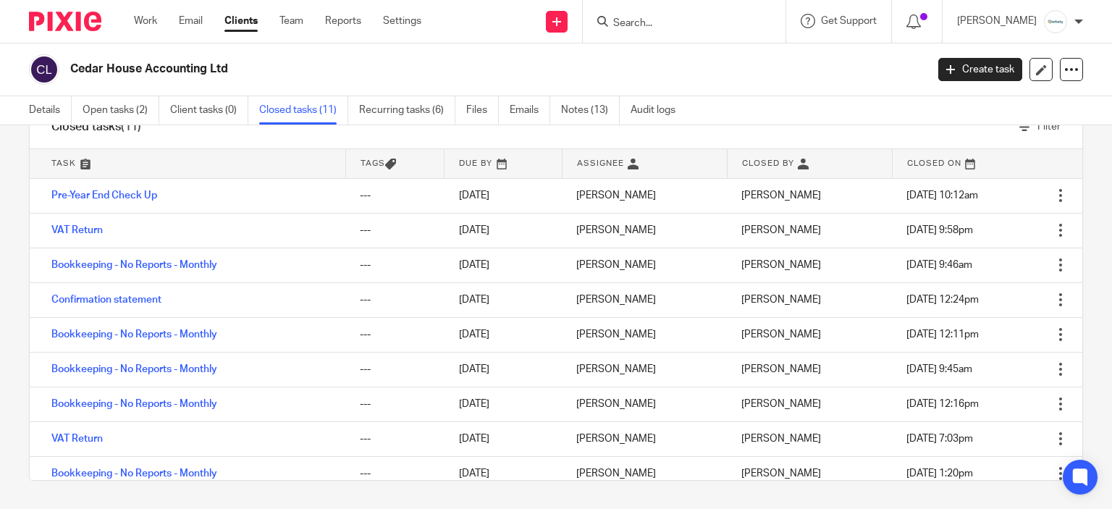
click at [666, 30] on form at bounding box center [689, 21] width 154 height 18
click at [657, 24] on input "Search" at bounding box center [677, 23] width 130 height 13
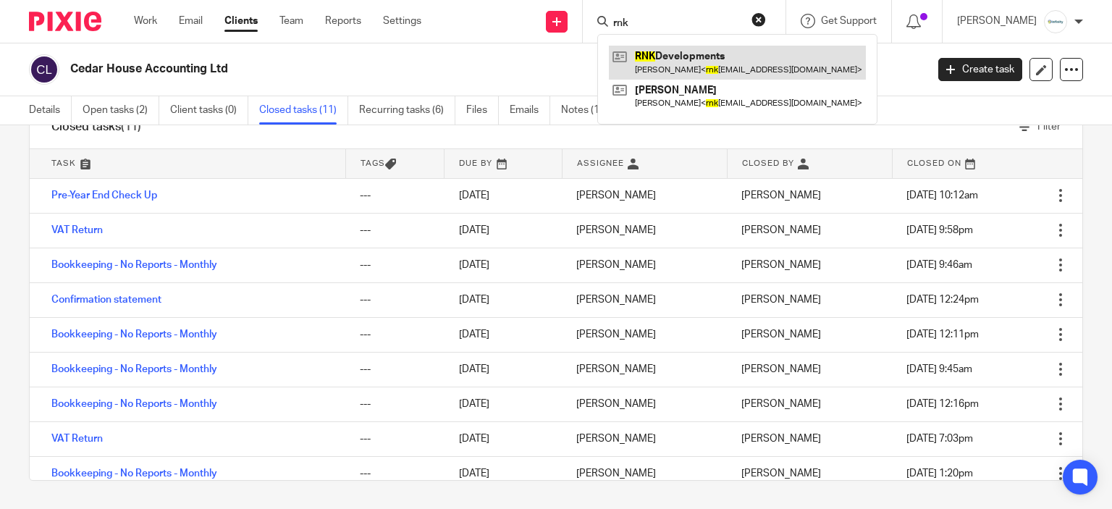
type input "rnk"
click at [688, 48] on link at bounding box center [737, 62] width 257 height 33
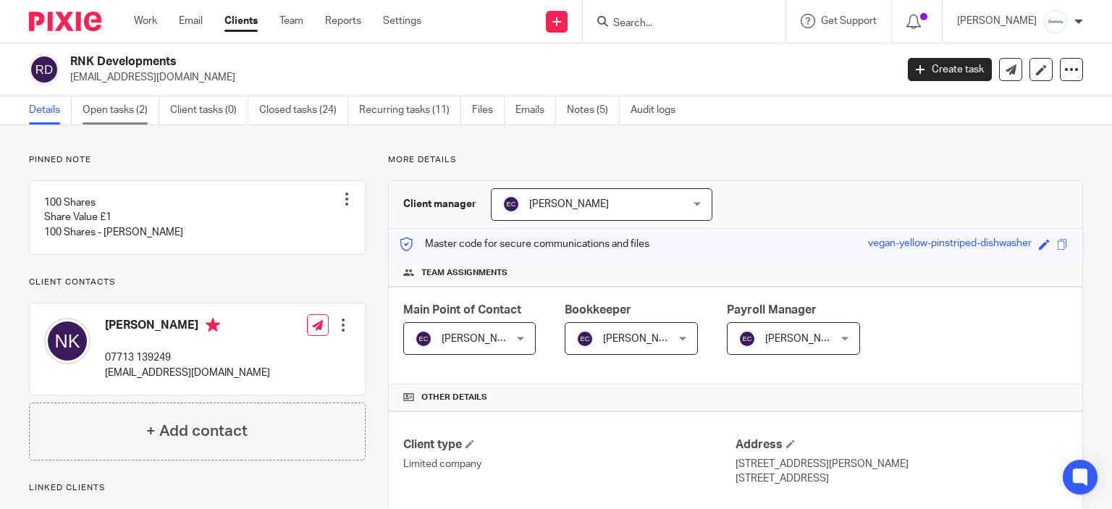
click at [134, 117] on link "Open tasks (2)" at bounding box center [121, 110] width 77 height 28
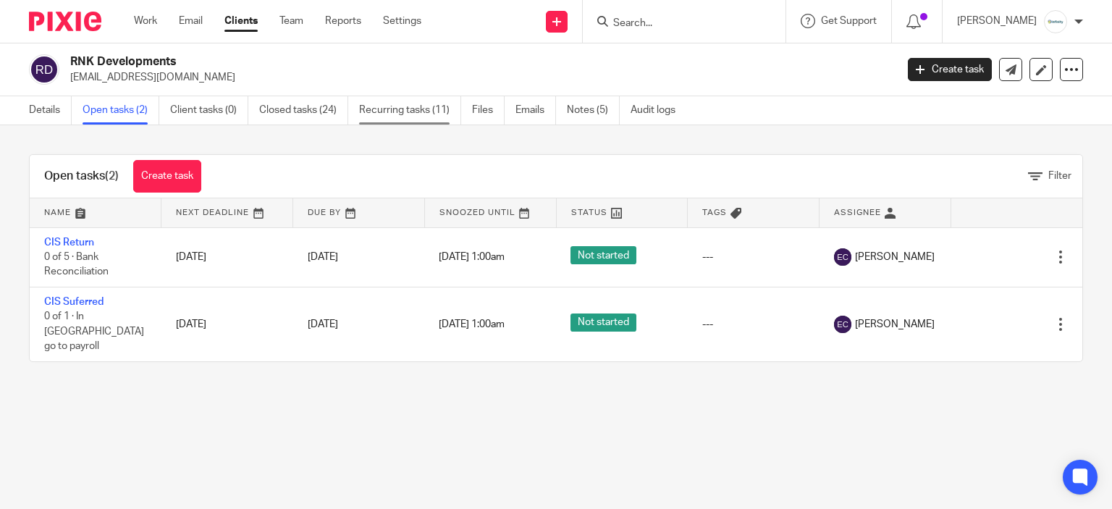
click at [399, 118] on link "Recurring tasks (11)" at bounding box center [410, 110] width 102 height 28
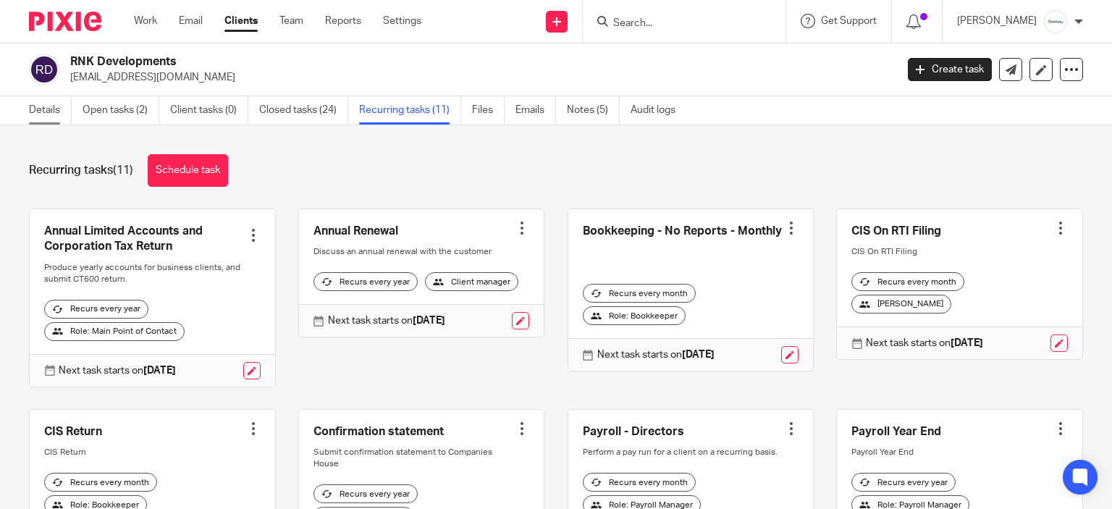
click at [46, 122] on link "Details" at bounding box center [50, 110] width 43 height 28
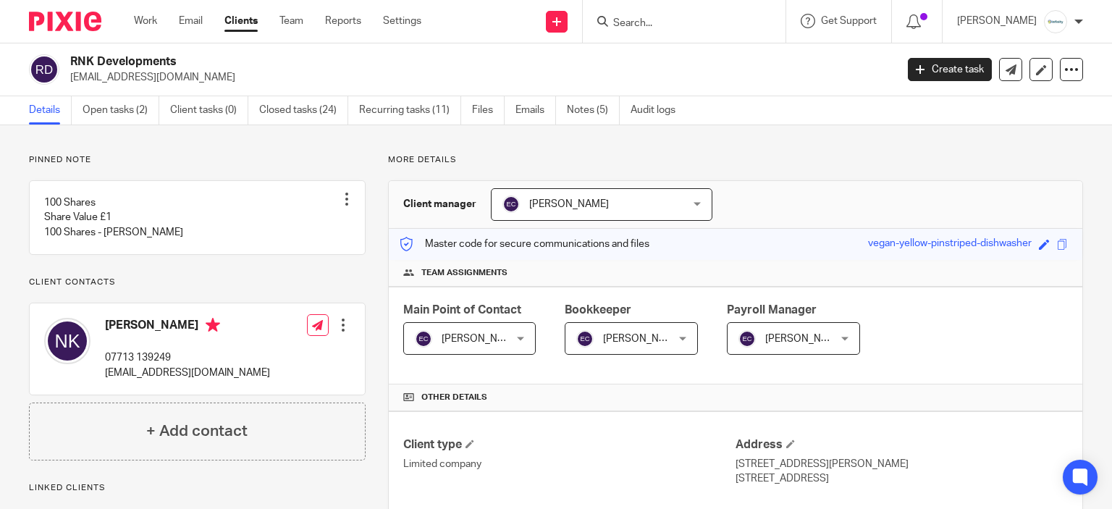
click at [671, 22] on input "Search" at bounding box center [677, 23] width 130 height 13
click at [149, 16] on link "Work" at bounding box center [145, 21] width 23 height 14
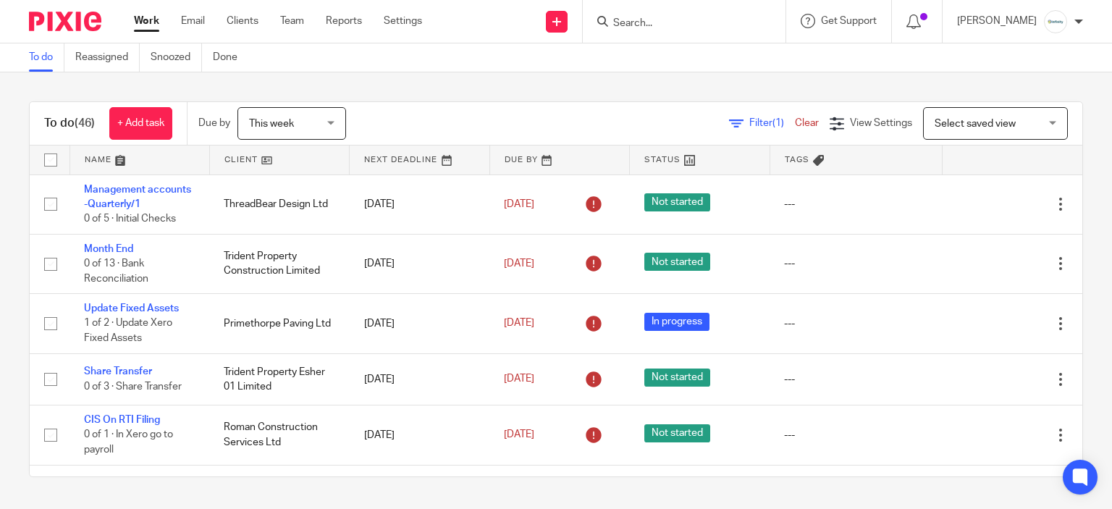
click at [718, 22] on input "Search" at bounding box center [677, 23] width 130 height 13
click at [719, 25] on input "Search" at bounding box center [677, 23] width 130 height 13
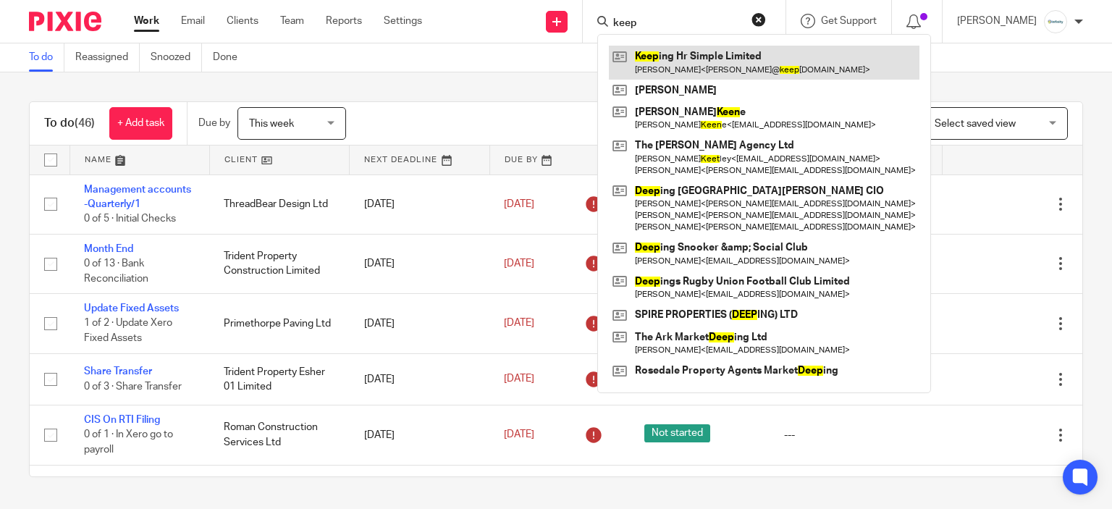
type input "keep"
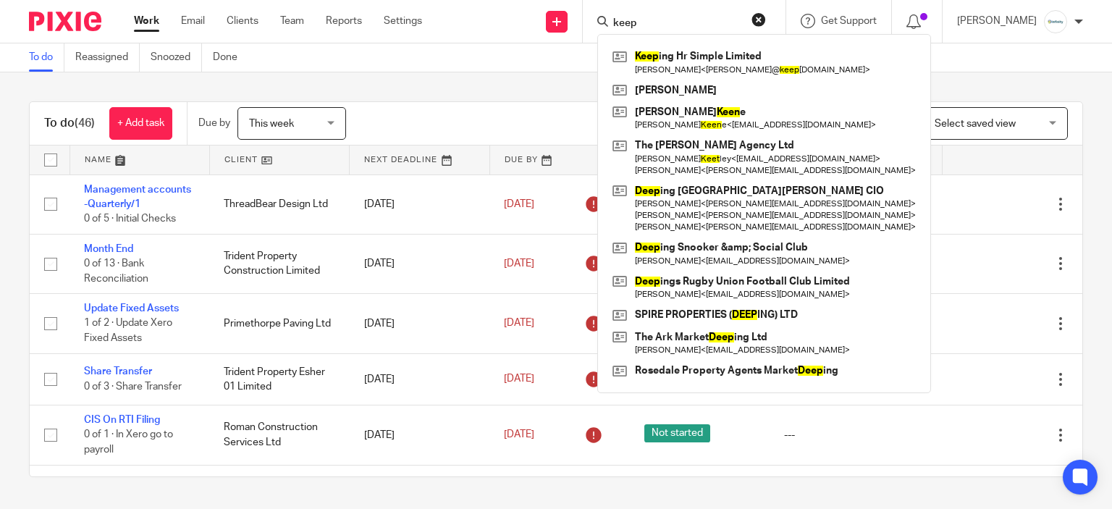
click at [567, 89] on div "To do (46) + Add task Due by This week This week Today Tomorrow This week Next …" at bounding box center [556, 289] width 1112 height 434
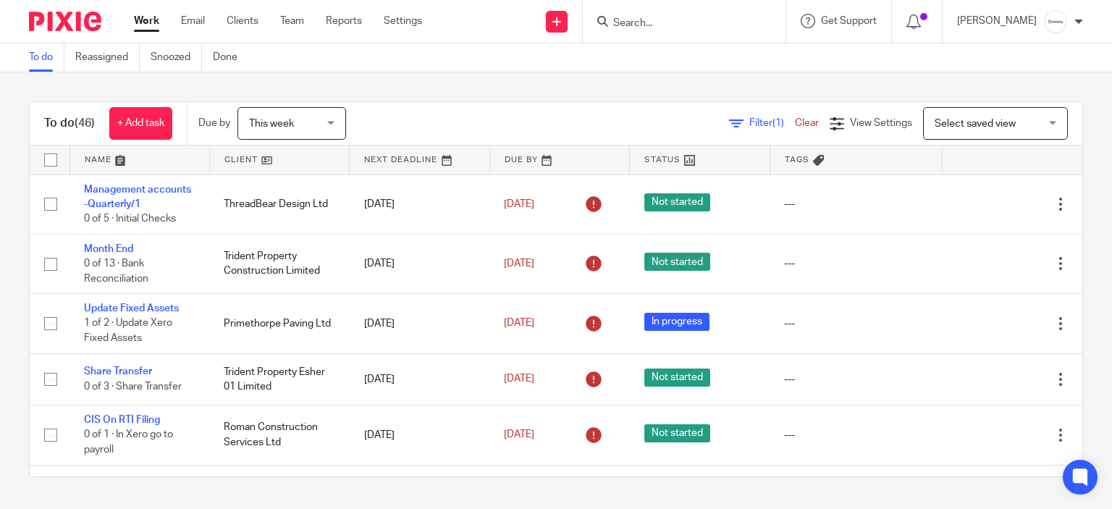
click at [914, 9] on div at bounding box center [917, 21] width 51 height 43
click at [927, 25] on div at bounding box center [916, 21] width 21 height 16
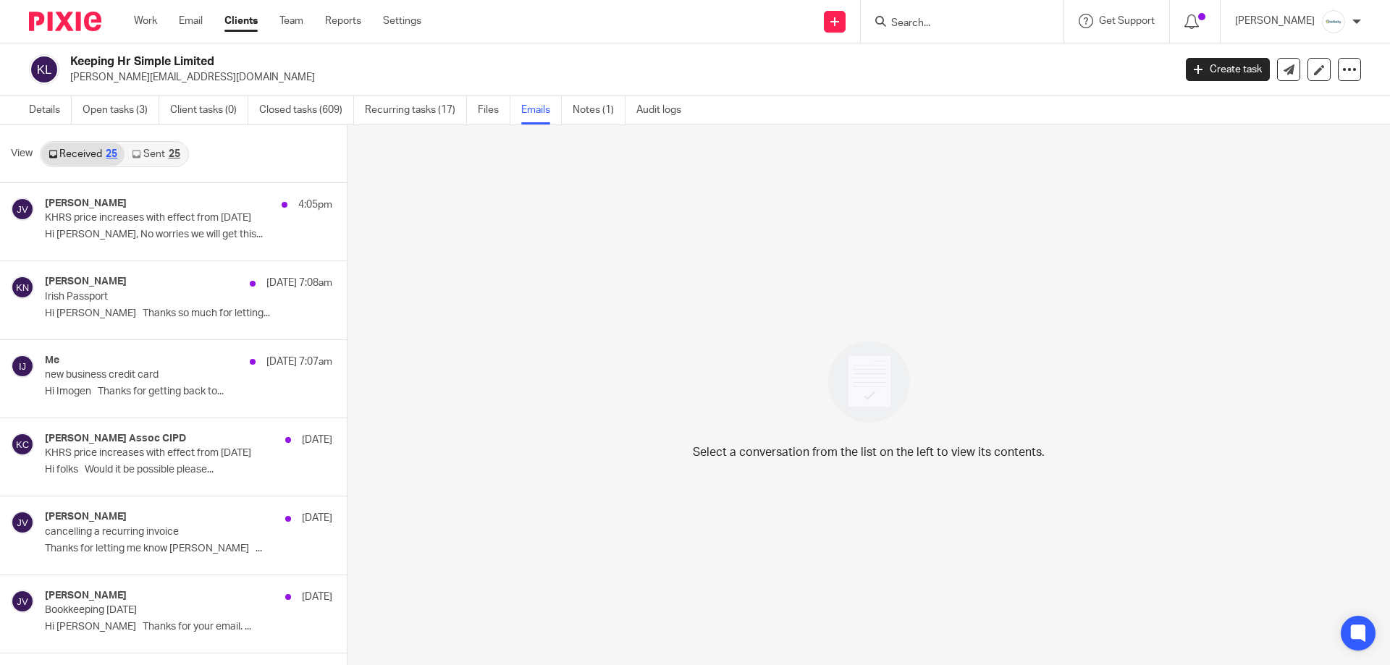
click at [147, 148] on link "Sent 25" at bounding box center [155, 154] width 62 height 23
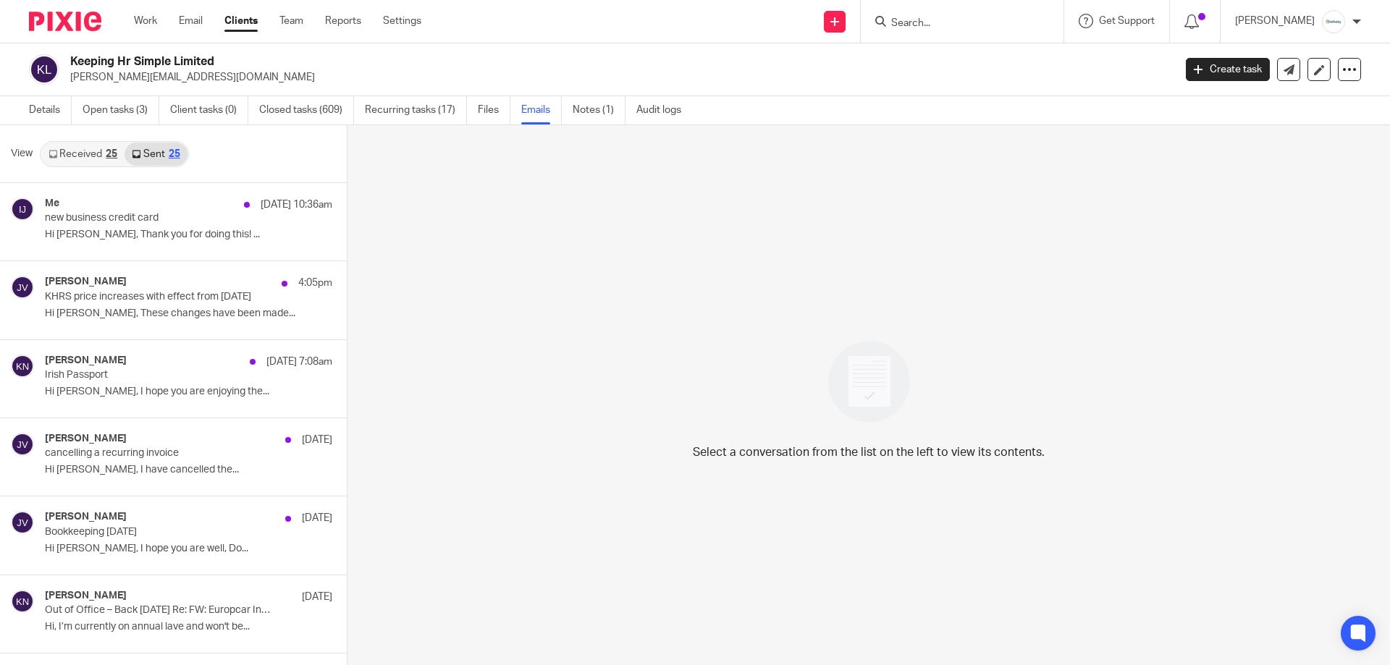
scroll to position [2, 0]
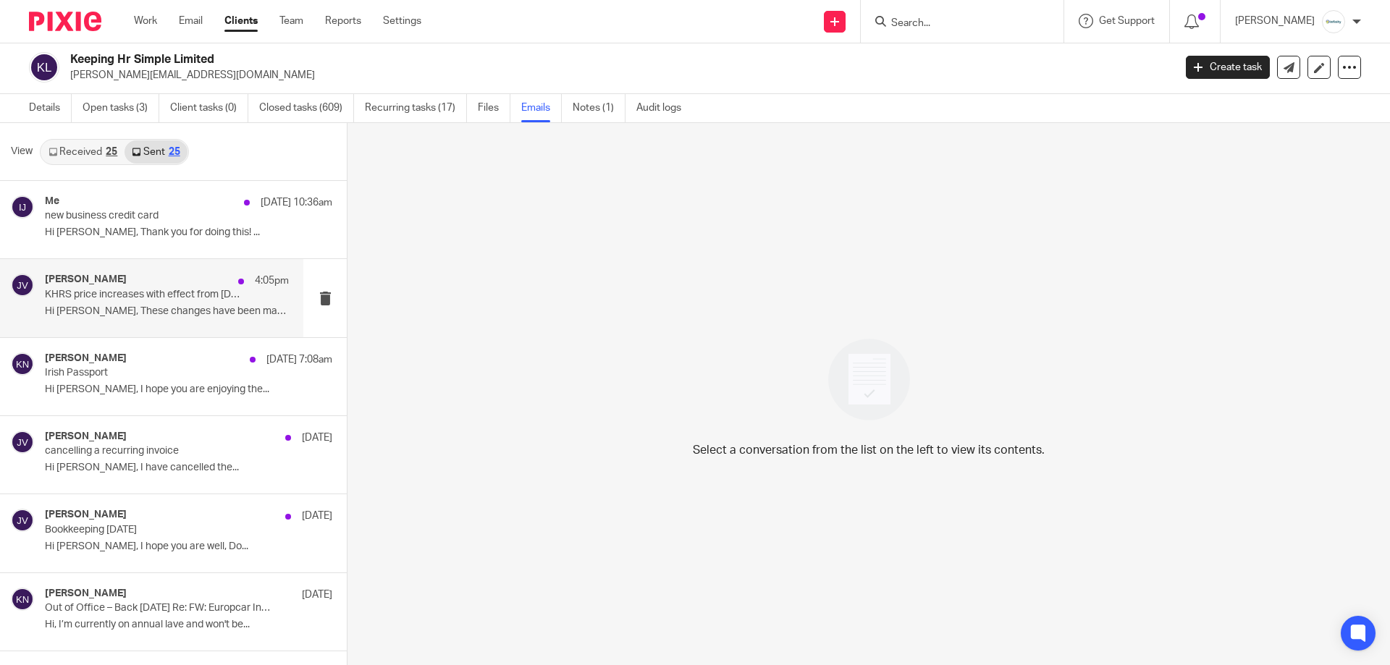
click at [172, 319] on div "Jamie Vinn 4:05pm KHRS price increases with effect from 1st September 2025 Hi K…" at bounding box center [167, 298] width 244 height 48
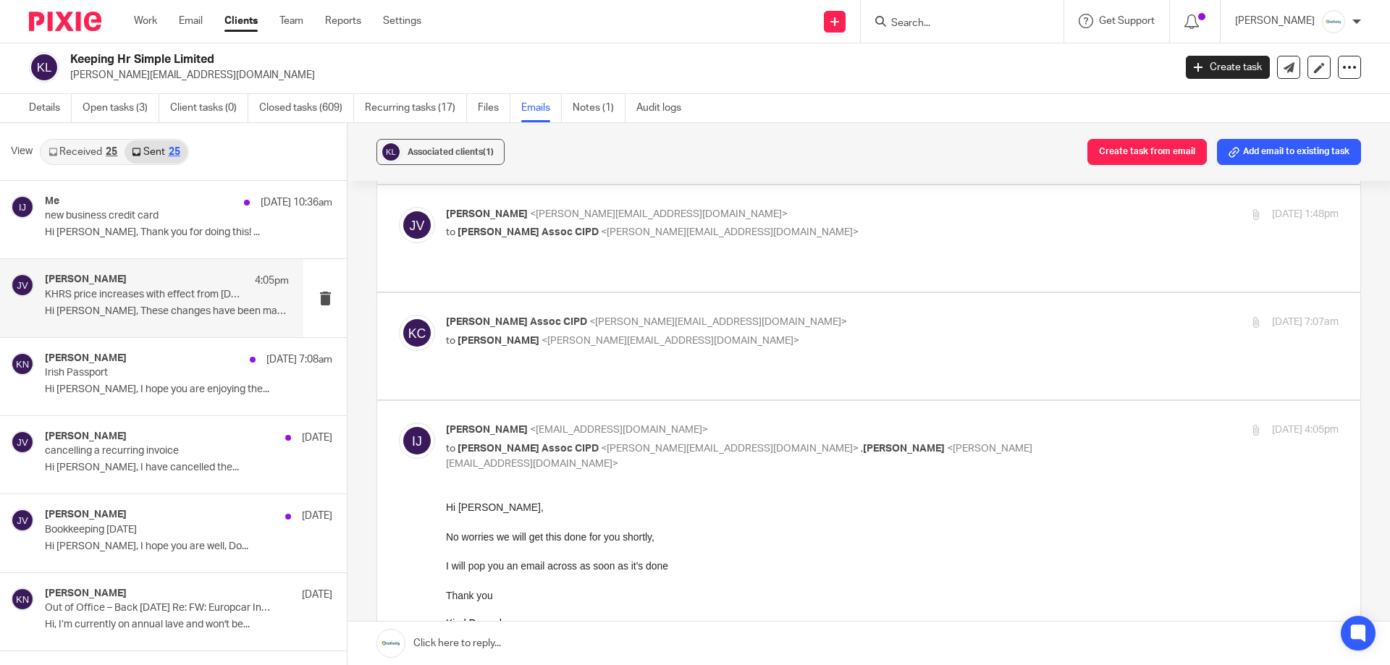
scroll to position [0, 0]
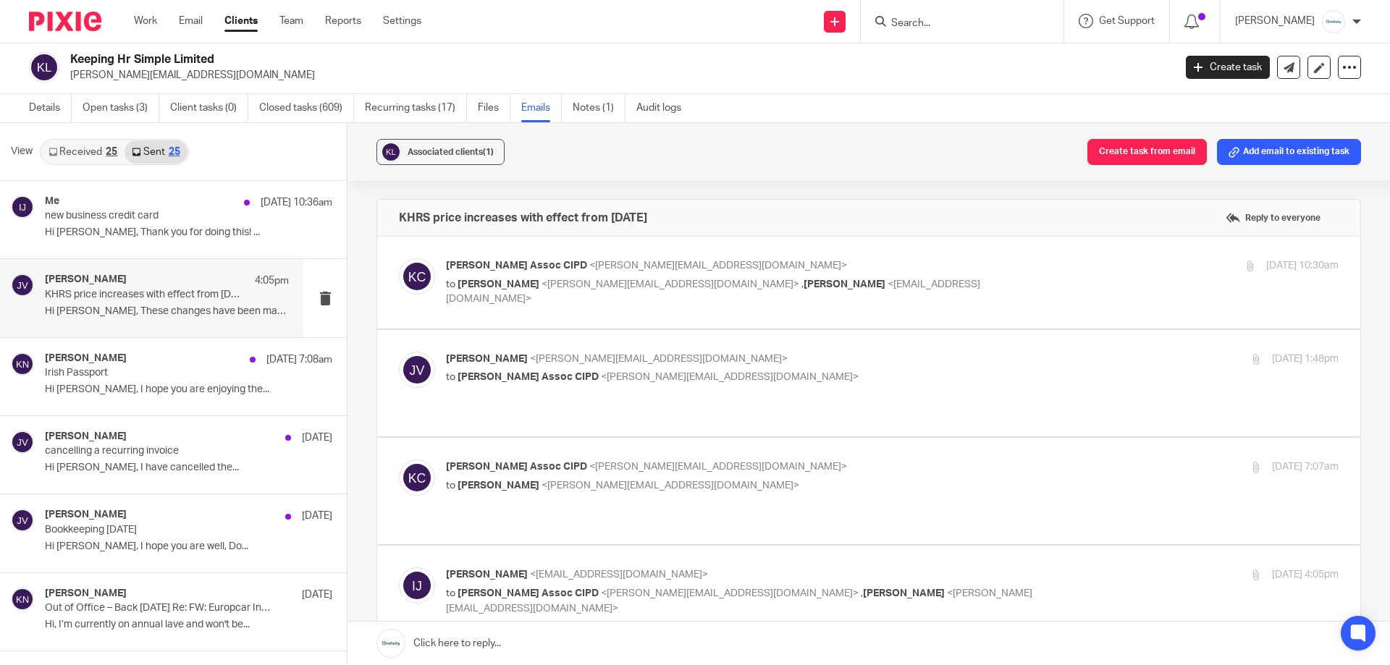
click at [819, 360] on p "Jamie Vinn <jamie@infinity-accounting.co.uk>" at bounding box center [743, 359] width 595 height 15
checkbox input "true"
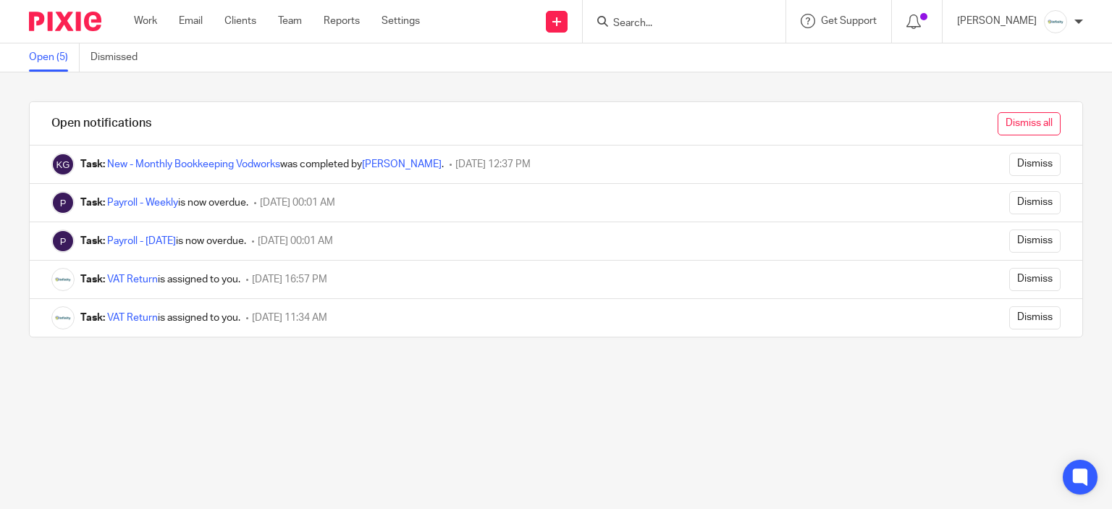
click at [1006, 117] on input "Dismiss all" at bounding box center [1028, 123] width 63 height 23
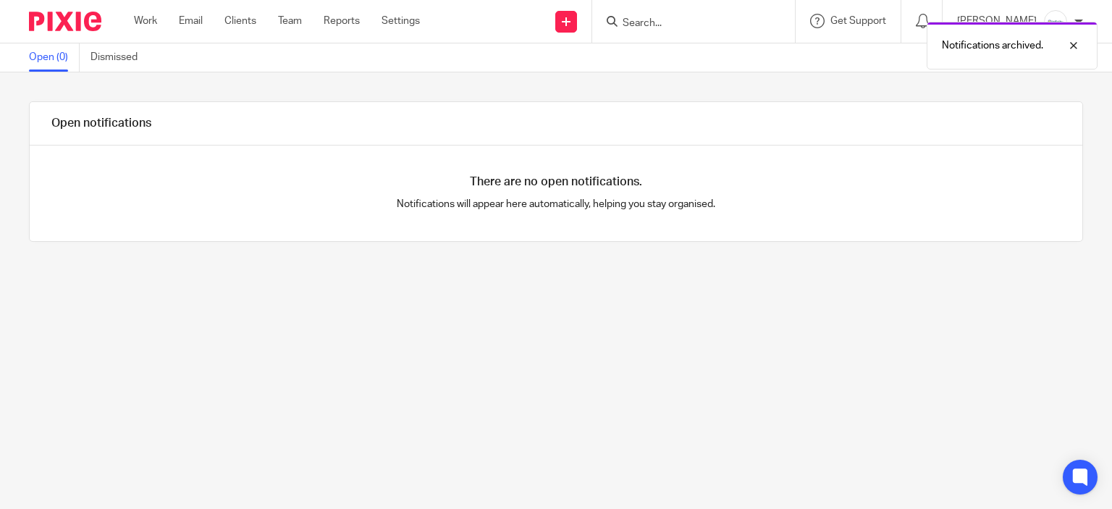
click at [160, 20] on ul "Work Email Clients Team Reports Settings" at bounding box center [288, 21] width 308 height 14
click at [153, 19] on link "Work" at bounding box center [145, 21] width 23 height 14
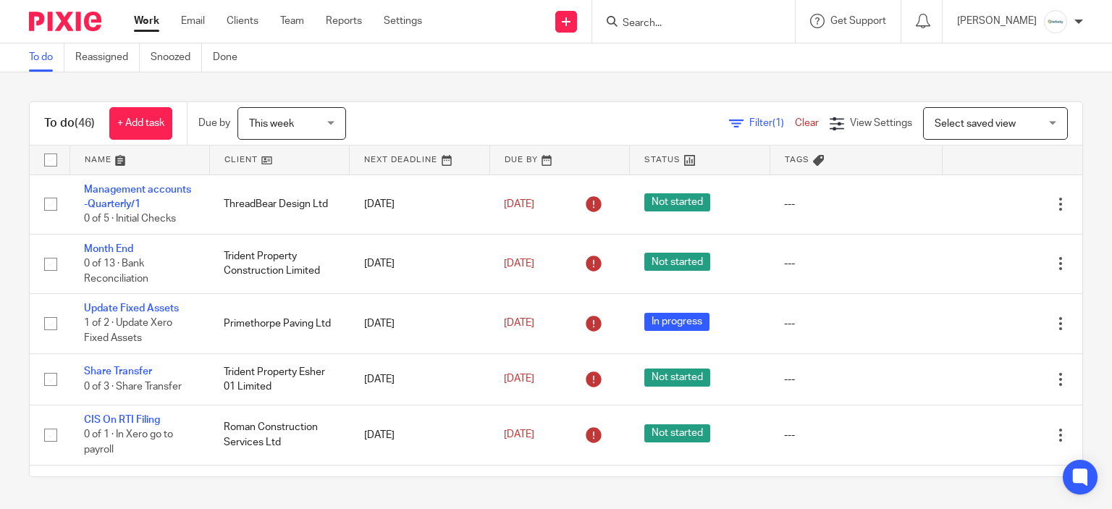
click at [654, 34] on div at bounding box center [693, 21] width 203 height 43
click at [664, 25] on input "Search" at bounding box center [686, 23] width 130 height 13
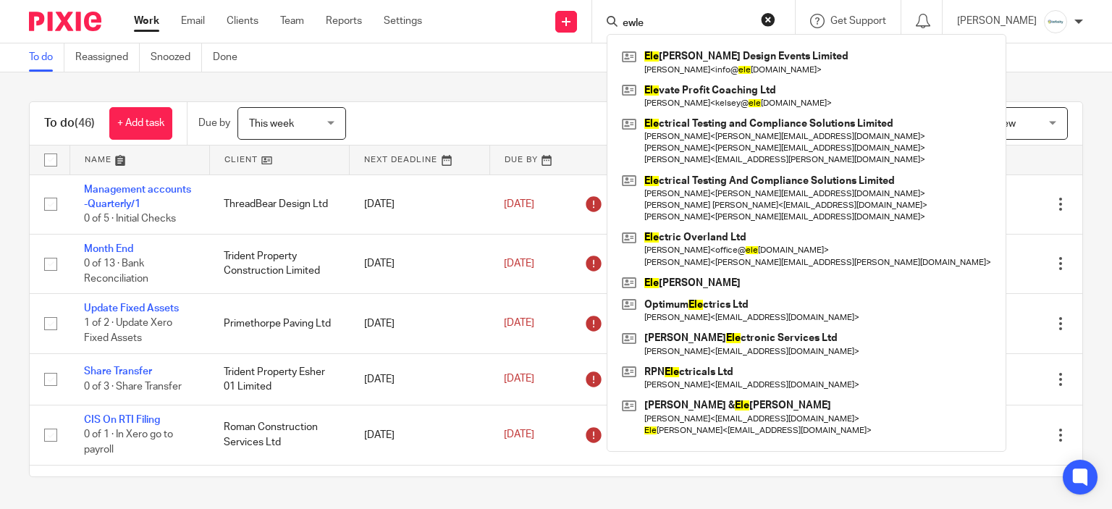
type input "ewle"
drag, startPoint x: 669, startPoint y: 30, endPoint x: 598, endPoint y: 38, distance: 71.4
click at [599, 43] on div "Work Email Clients Team Reports Settings Work Email Clients Team Reports Settin…" at bounding box center [556, 21] width 1112 height 43
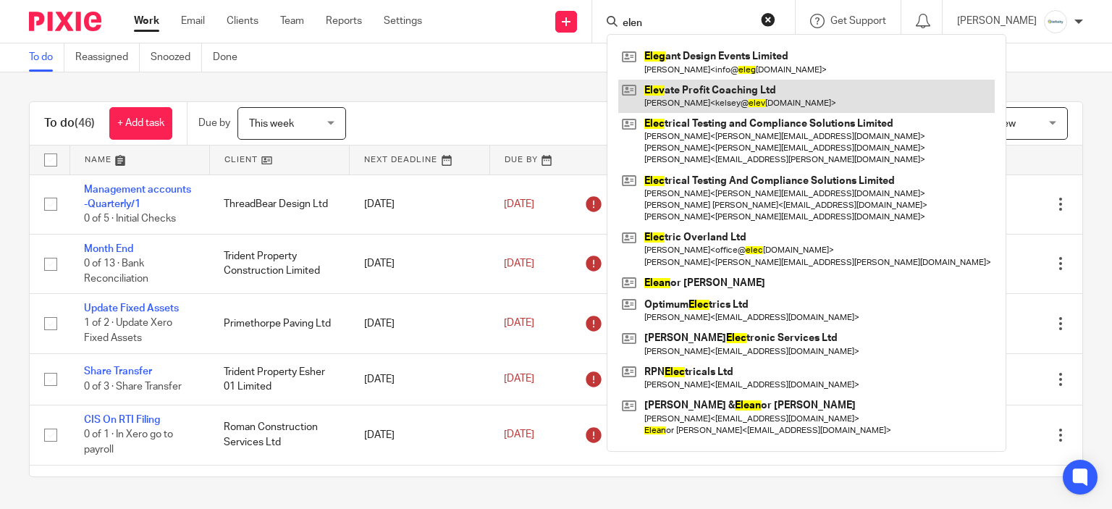
type input "elena"
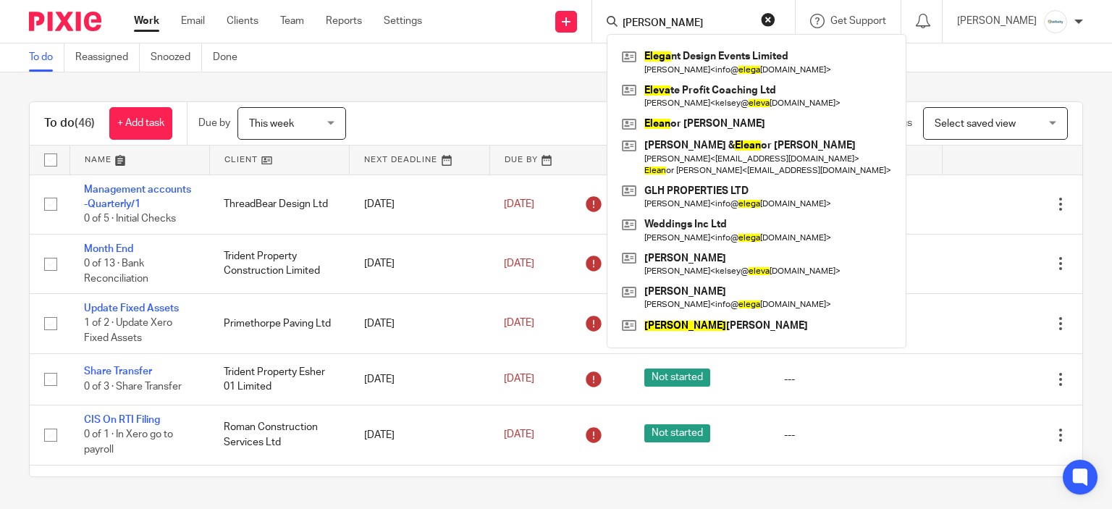
drag, startPoint x: 712, startPoint y: 22, endPoint x: 536, endPoint y: 46, distance: 177.4
click at [538, 46] on body "Work Email Clients Team Reports Settings Work Email Clients Team Reports Settin…" at bounding box center [556, 254] width 1112 height 509
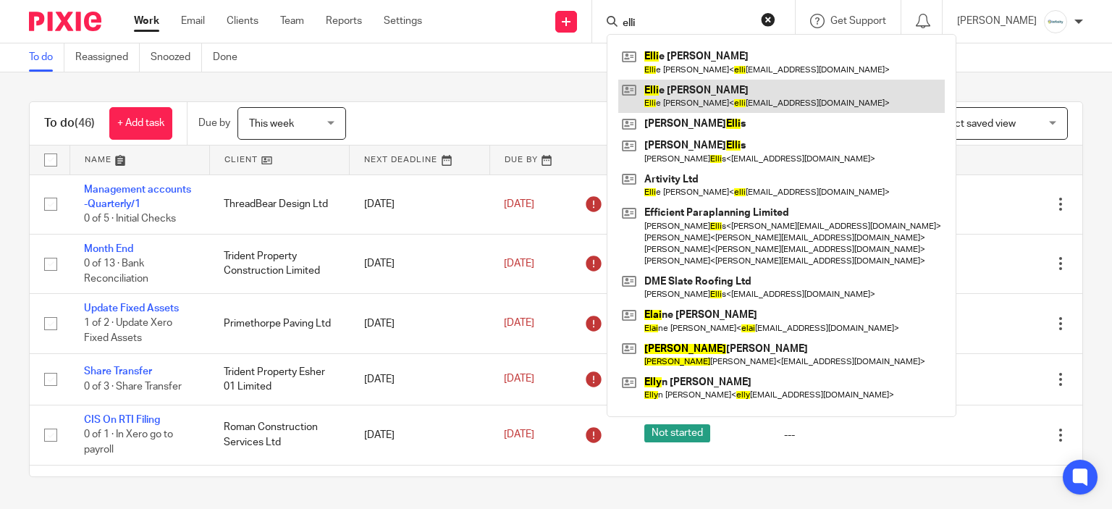
type input "elli"
click at [735, 106] on link at bounding box center [781, 96] width 326 height 33
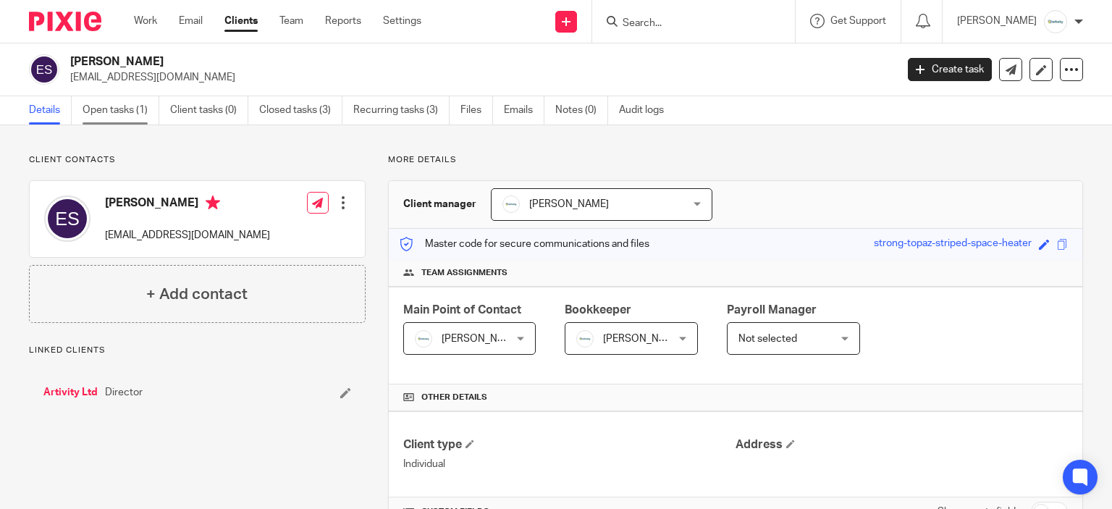
click at [122, 114] on link "Open tasks (1)" at bounding box center [121, 110] width 77 height 28
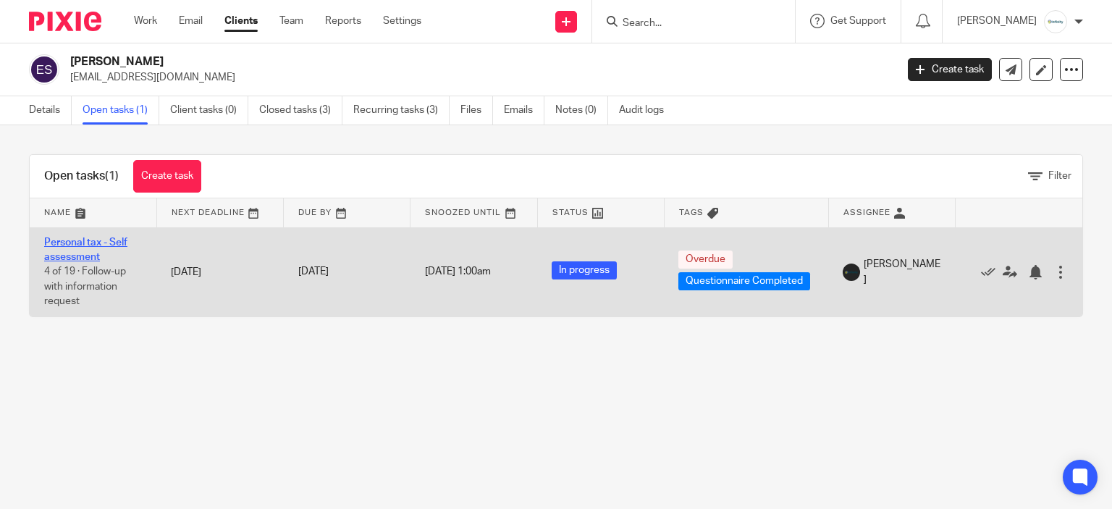
click at [118, 243] on link "Personal tax - Self assessment" at bounding box center [85, 249] width 83 height 25
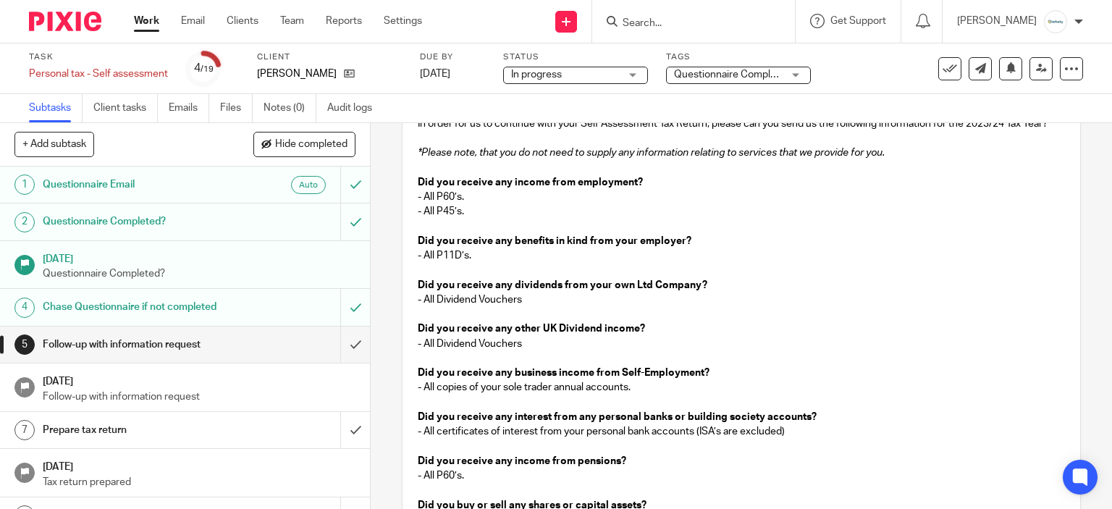
scroll to position [217, 0]
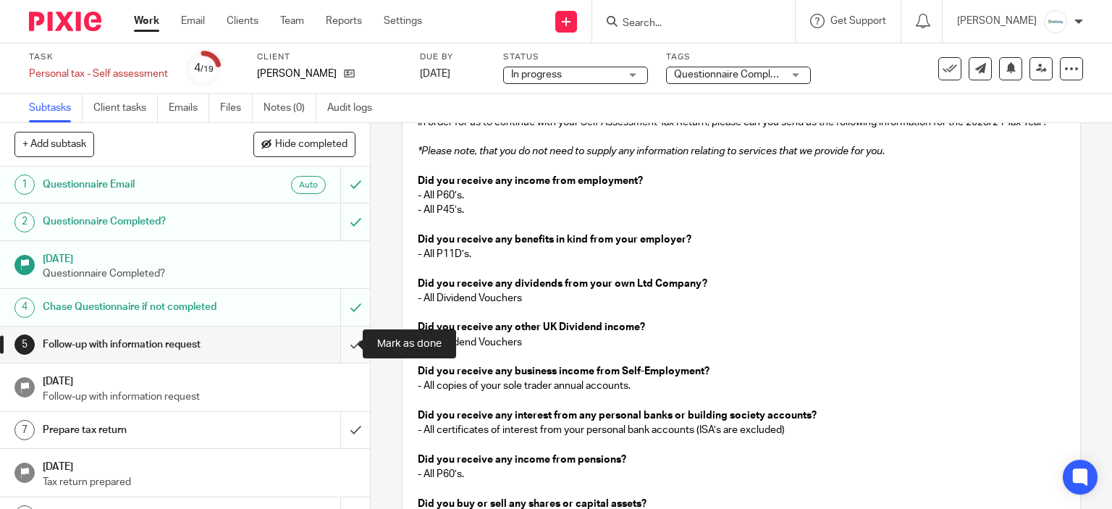
click at [344, 351] on input "submit" at bounding box center [185, 344] width 370 height 36
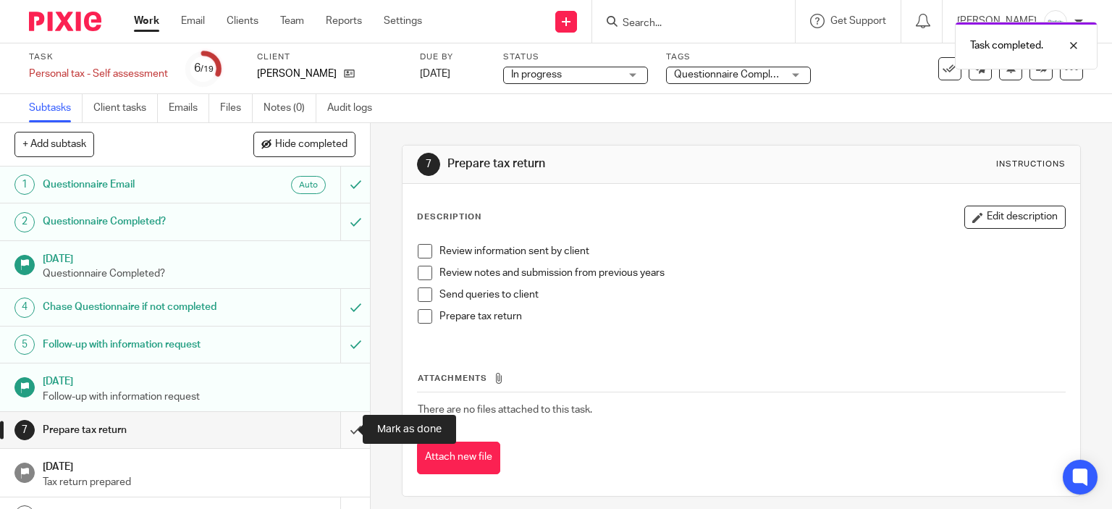
click at [346, 428] on input "submit" at bounding box center [185, 430] width 370 height 36
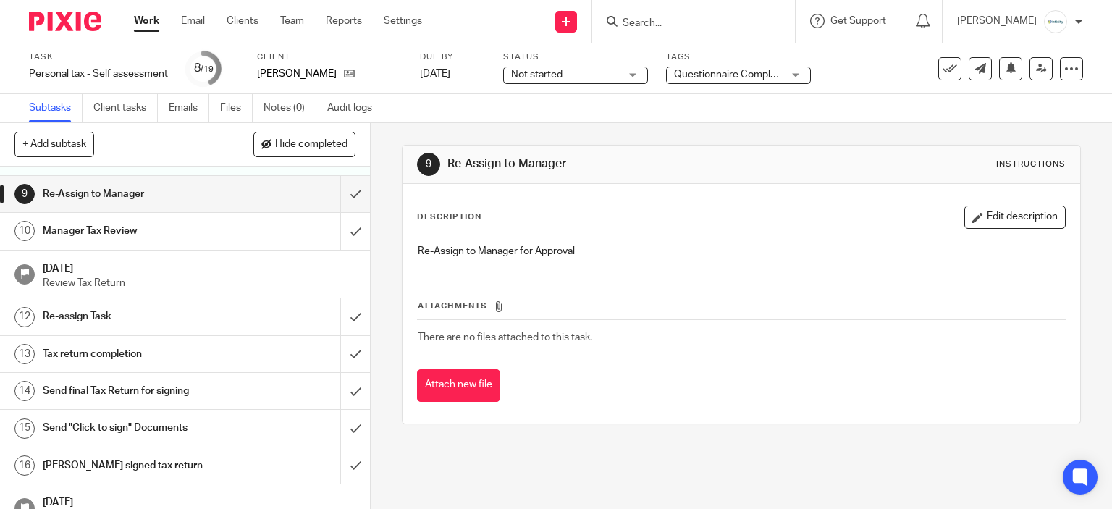
scroll to position [289, 0]
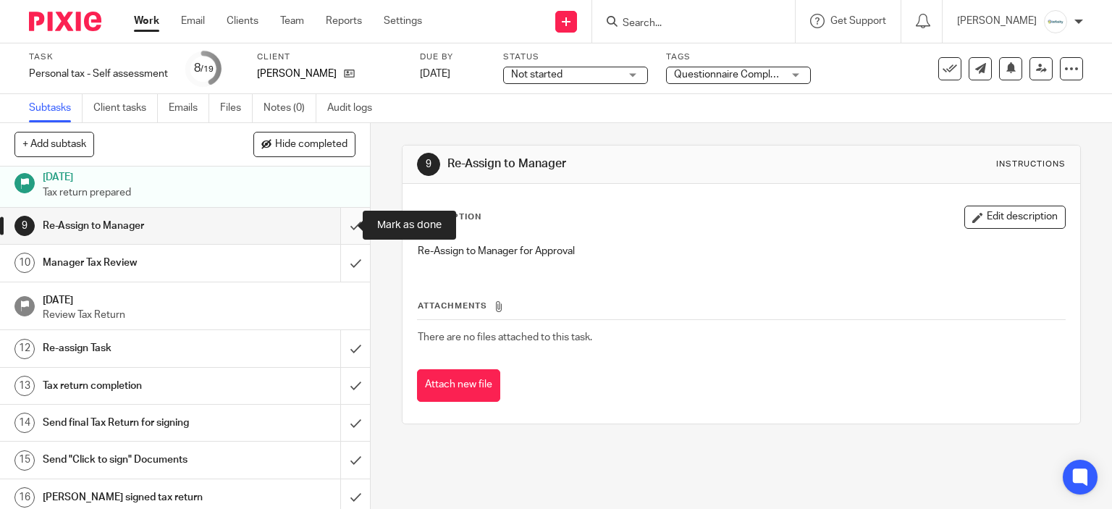
click at [337, 224] on input "submit" at bounding box center [185, 226] width 370 height 36
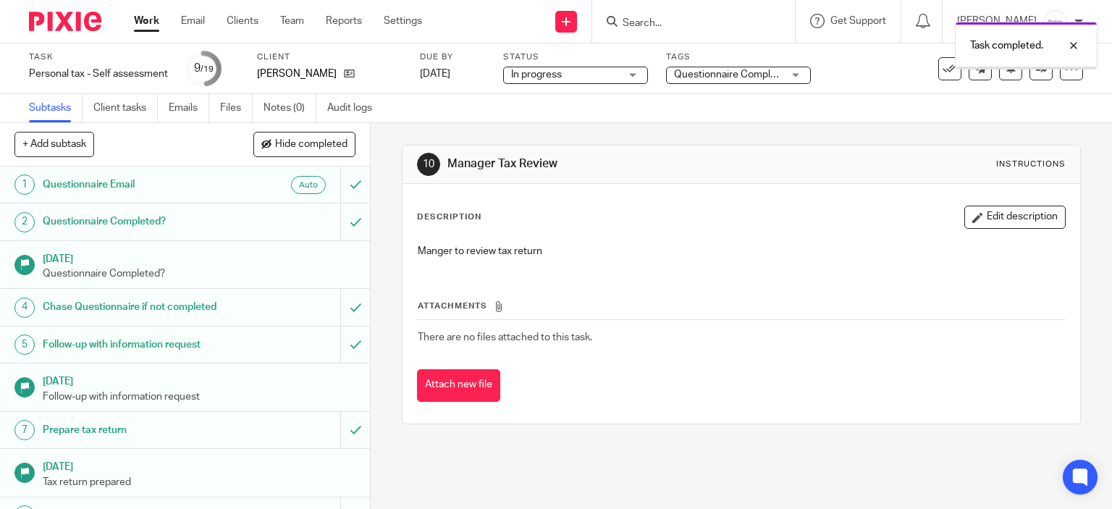
click at [690, 82] on span "Questionnaire Completed" at bounding box center [728, 74] width 109 height 15
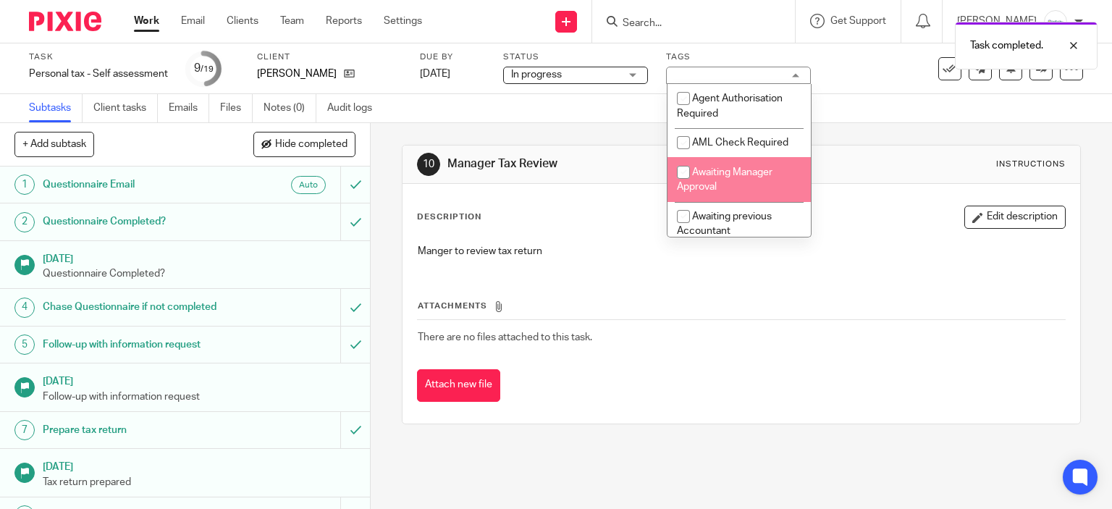
click at [714, 170] on span "Awaiting Manager Approval" at bounding box center [725, 179] width 96 height 25
checkbox input "true"
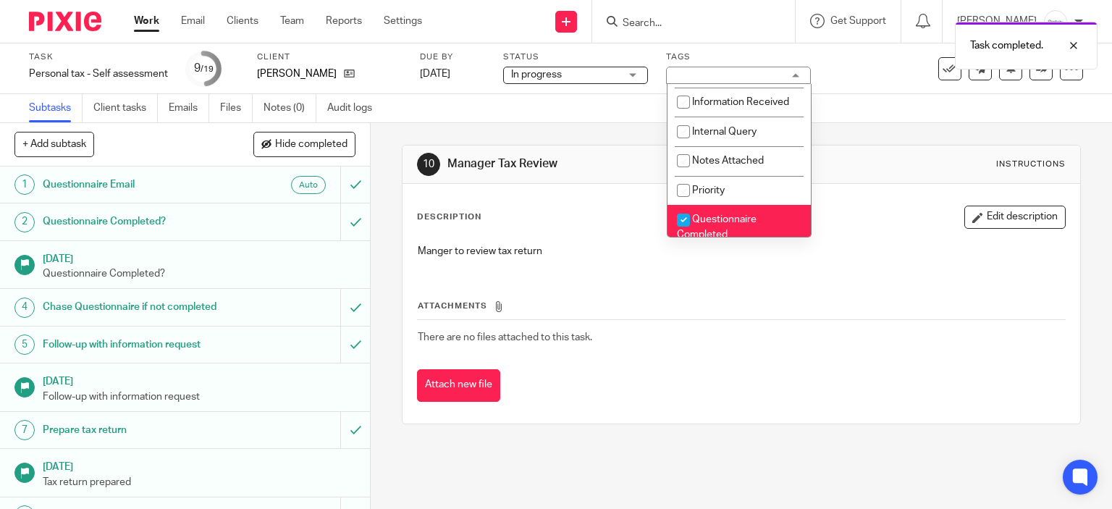
click at [732, 221] on span "Questionnaire Completed" at bounding box center [717, 226] width 80 height 25
checkbox input "false"
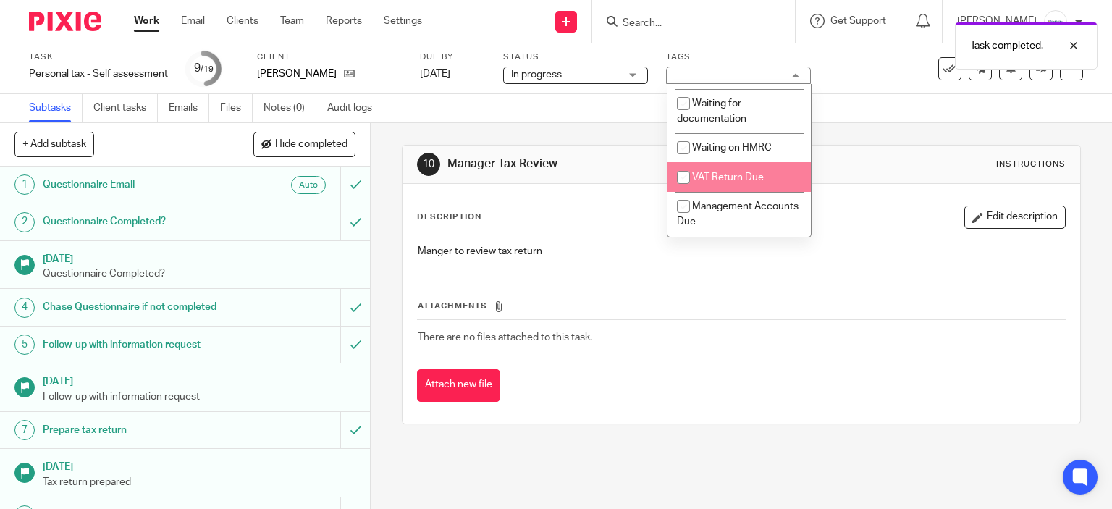
scroll to position [232, 0]
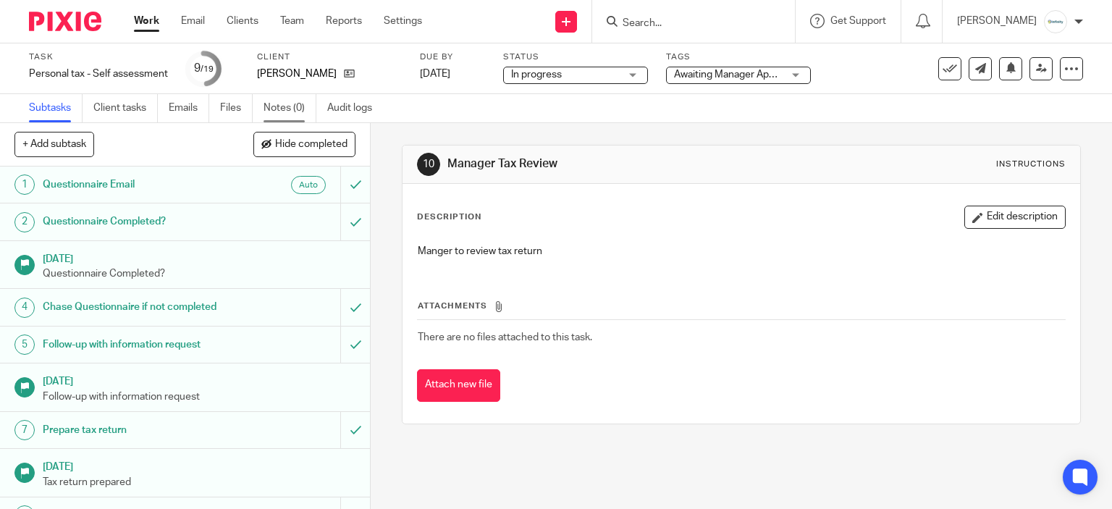
click at [269, 114] on link "Notes (0)" at bounding box center [289, 108] width 53 height 28
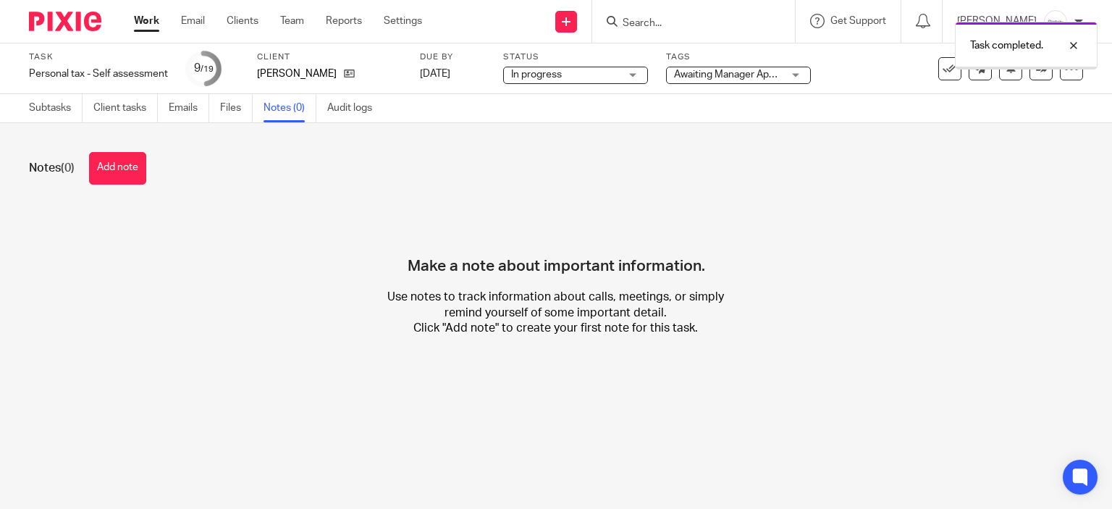
click at [143, 202] on div "Notes (0) Add note Make a note about important information. Use notes to track …" at bounding box center [556, 255] width 1112 height 264
click at [134, 187] on div "Notes (0) Add note Make a note about important information. Use notes to track …" at bounding box center [556, 255] width 1112 height 264
click at [135, 180] on button "Add note" at bounding box center [117, 168] width 57 height 33
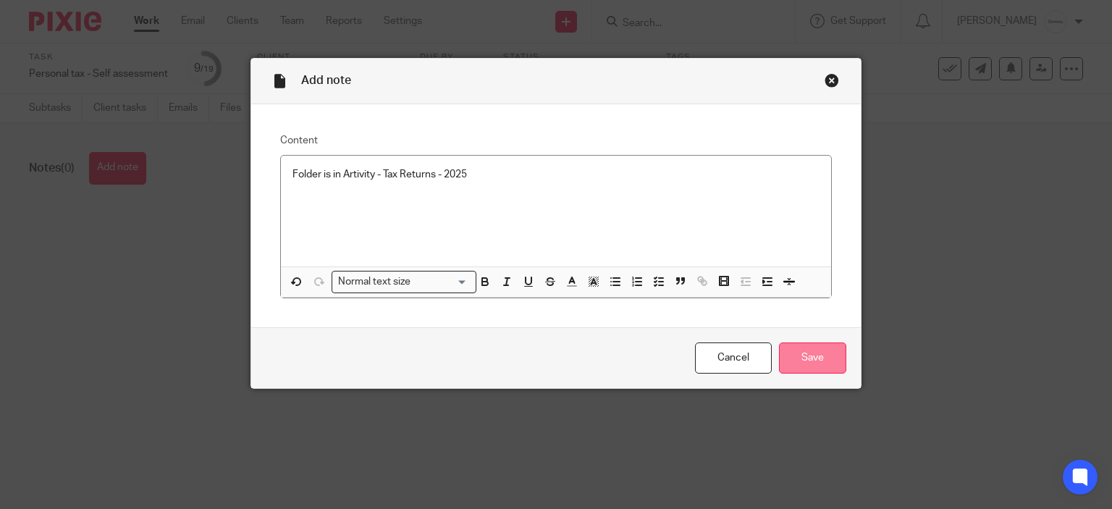
click at [798, 344] on input "Save" at bounding box center [812, 357] width 67 height 31
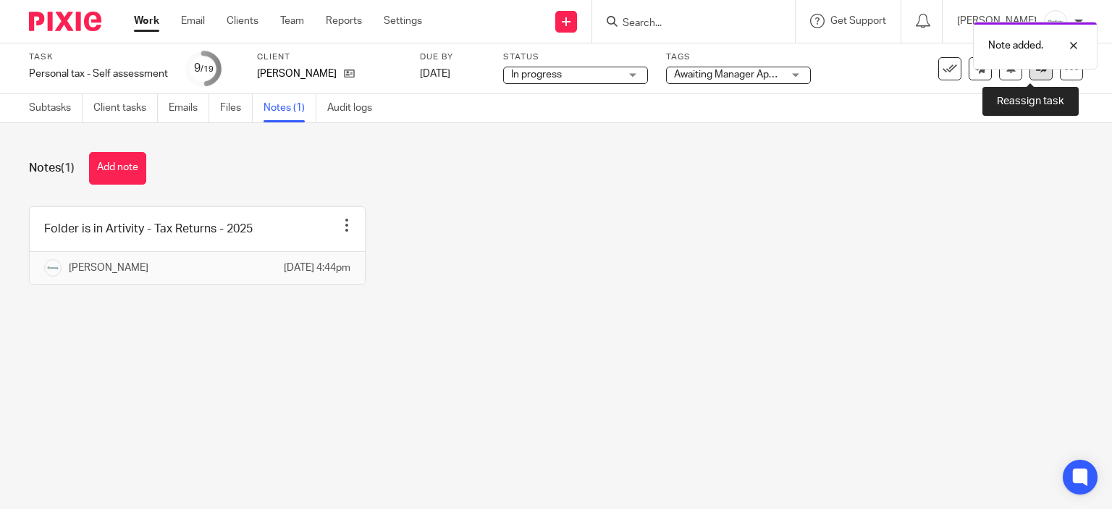
click at [1036, 72] on icon at bounding box center [1041, 68] width 11 height 11
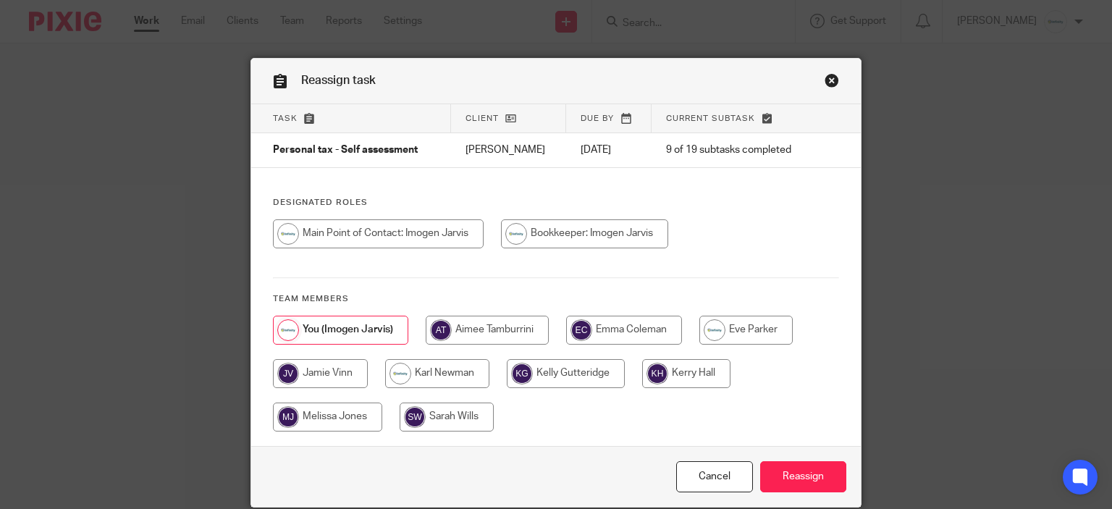
click at [515, 334] on input "radio" at bounding box center [487, 330] width 123 height 29
radio input "true"
click at [819, 470] on input "Reassign" at bounding box center [803, 476] width 86 height 31
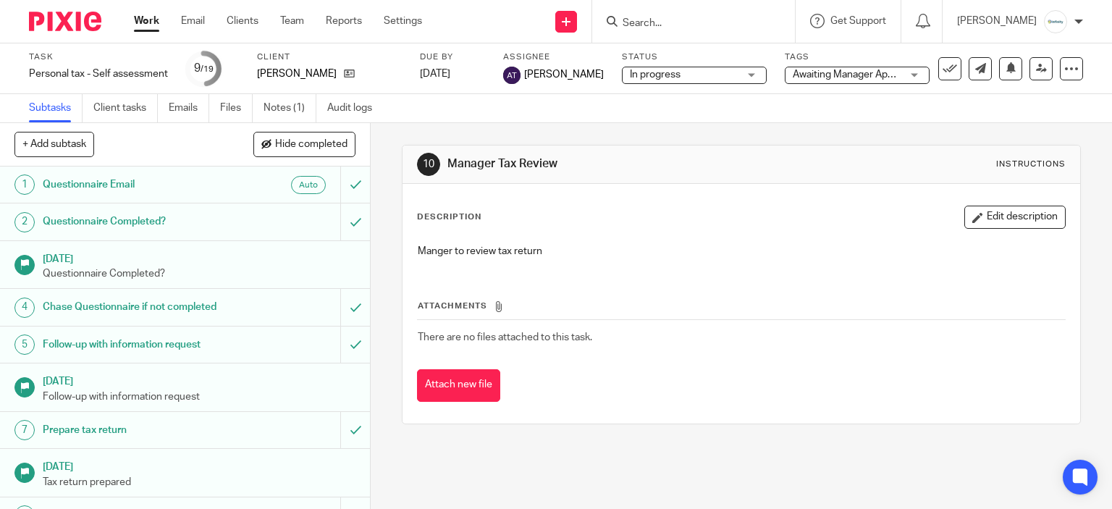
drag, startPoint x: 133, startPoint y: 23, endPoint x: 140, endPoint y: 28, distance: 7.8
click at [135, 25] on div "Work Email Clients Team Reports Settings Work Email Clients Team Reports Settin…" at bounding box center [281, 21] width 324 height 43
click at [140, 28] on link "Work" at bounding box center [146, 21] width 25 height 14
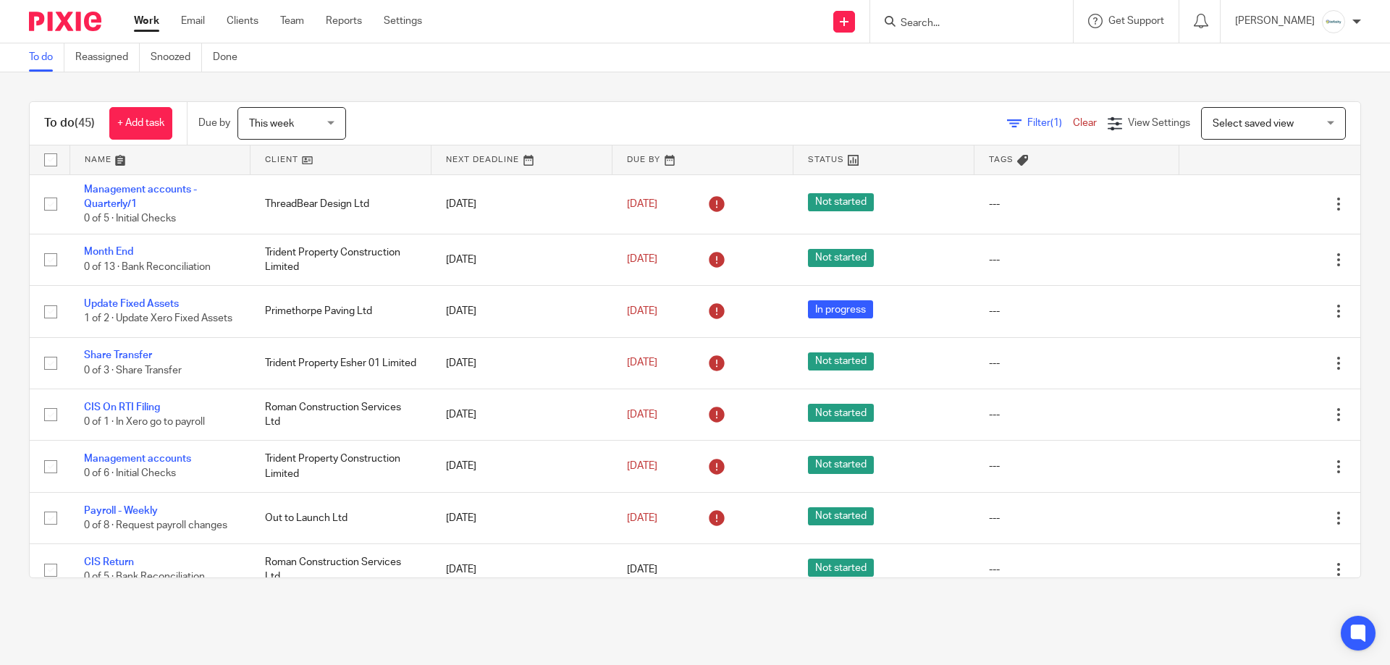
click at [939, 22] on input "Search" at bounding box center [964, 23] width 130 height 13
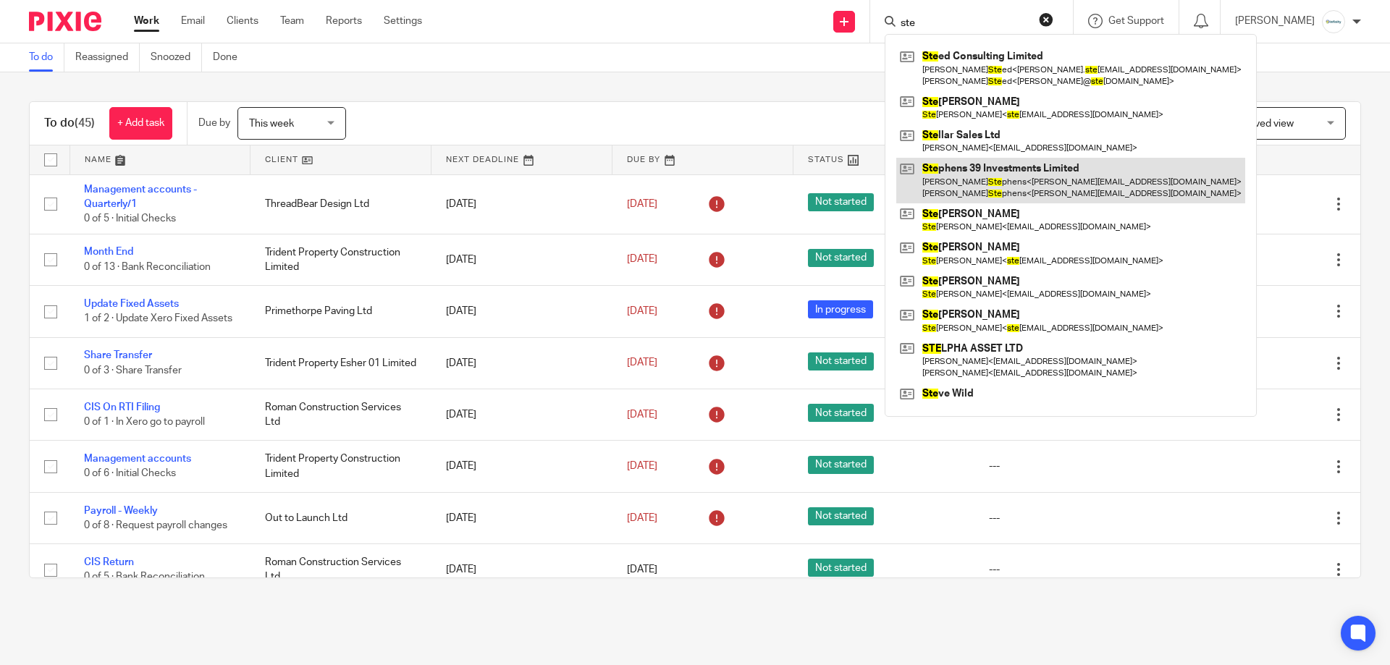
type input "ste"
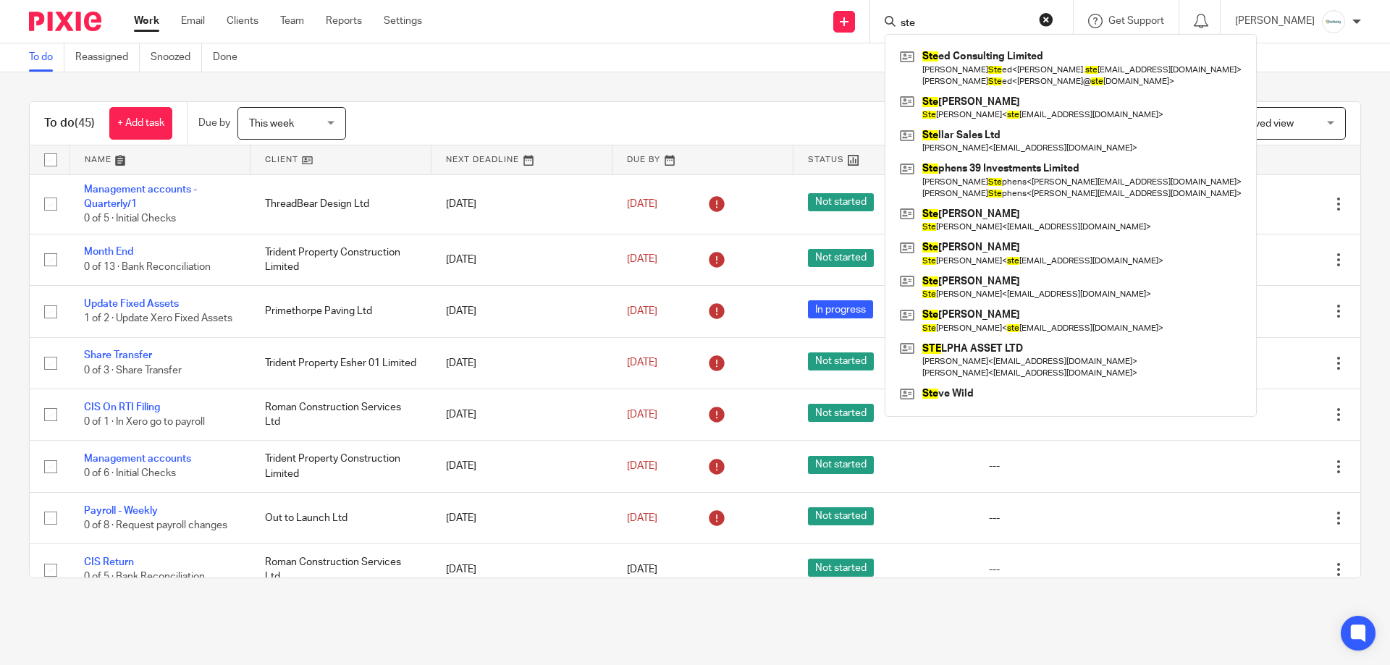
click at [466, 60] on div "To do Reassigned Snoozed Done" at bounding box center [695, 57] width 1390 height 29
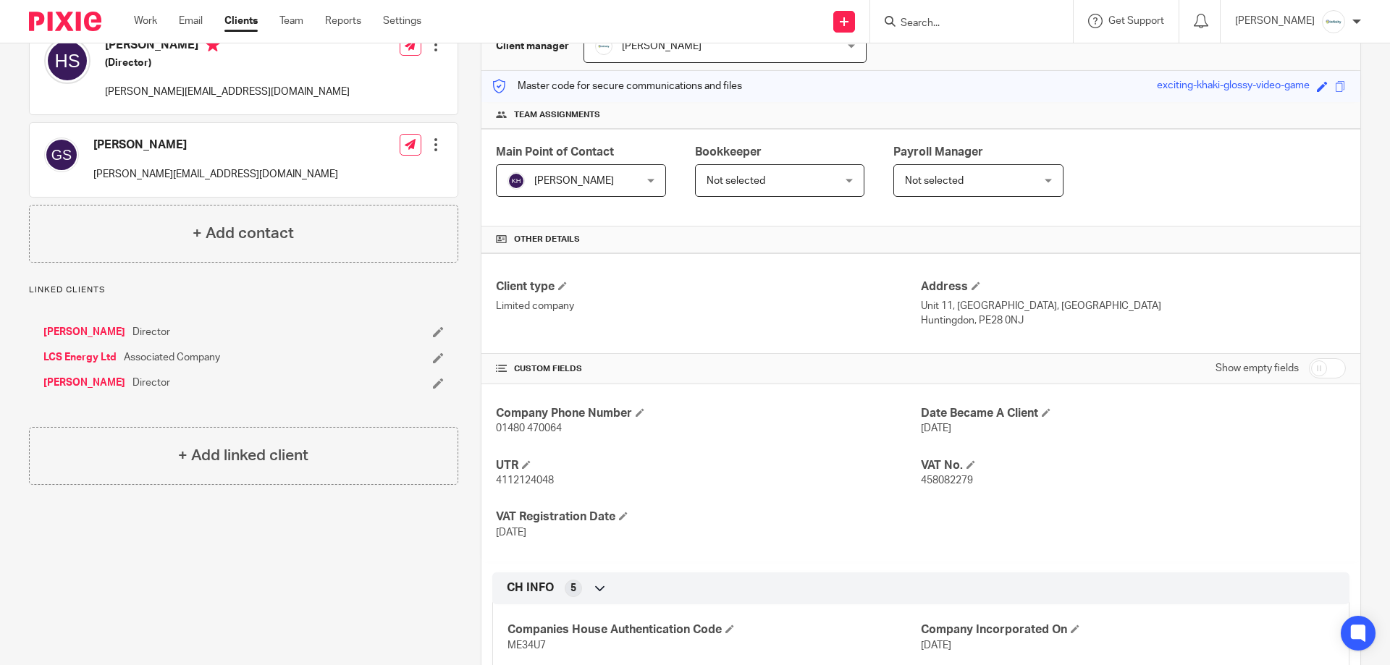
scroll to position [308, 0]
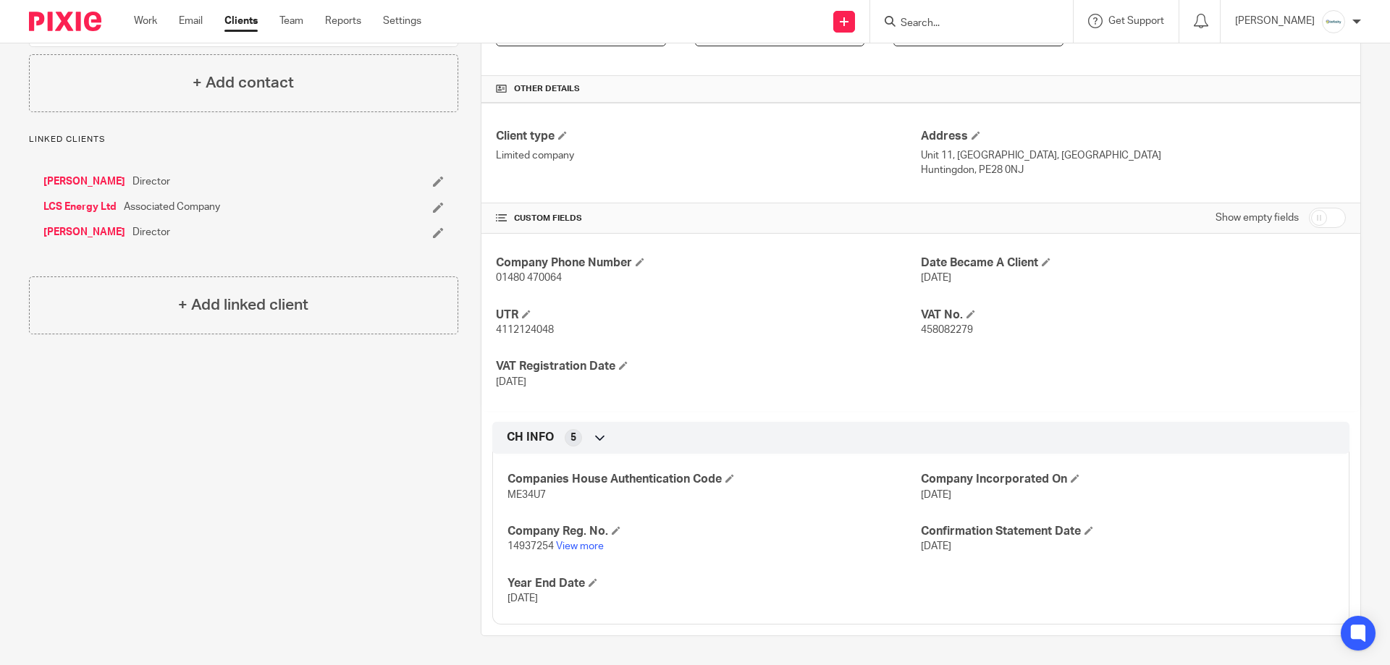
click at [518, 325] on span "4112124048" at bounding box center [525, 330] width 58 height 10
copy span "4112124048"
